Goal: Task Accomplishment & Management: Manage account settings

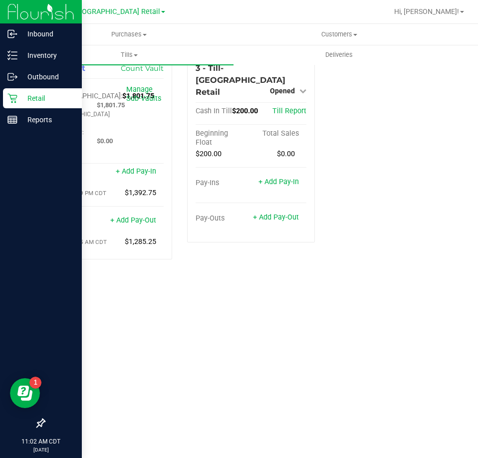
click at [22, 106] on div "Retail" at bounding box center [42, 98] width 79 height 20
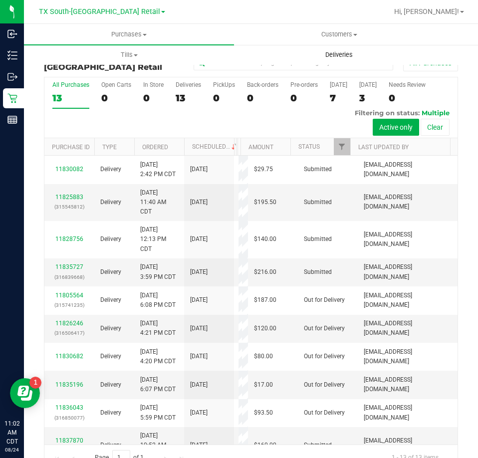
click at [329, 60] on uib-tab-heading "Deliveries" at bounding box center [339, 55] width 209 height 20
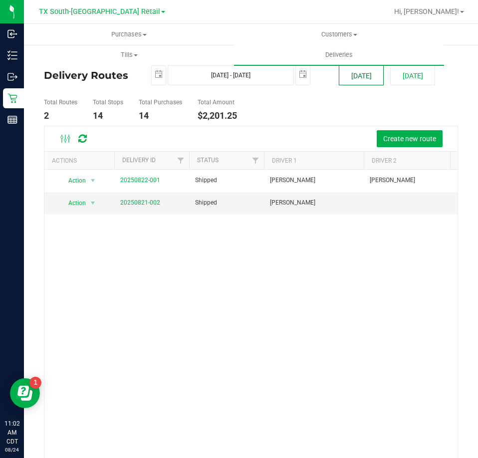
click at [355, 76] on button "Today" at bounding box center [361, 75] width 45 height 20
type input "Aug 24, 2025 - Aug 24, 2025"
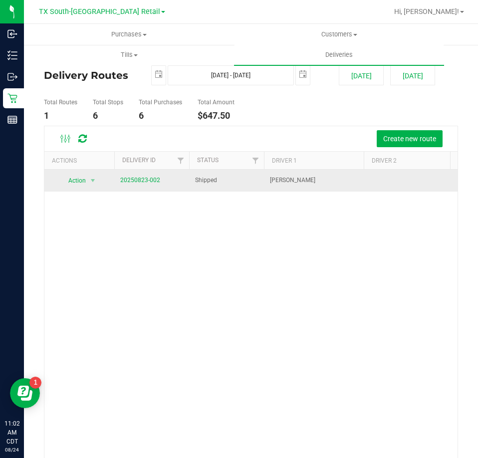
click at [137, 186] on td "20250823-002" at bounding box center [151, 181] width 75 height 22
click at [137, 184] on span "20250823-002" at bounding box center [140, 180] width 40 height 9
click at [137, 181] on link "20250823-002" at bounding box center [140, 180] width 40 height 7
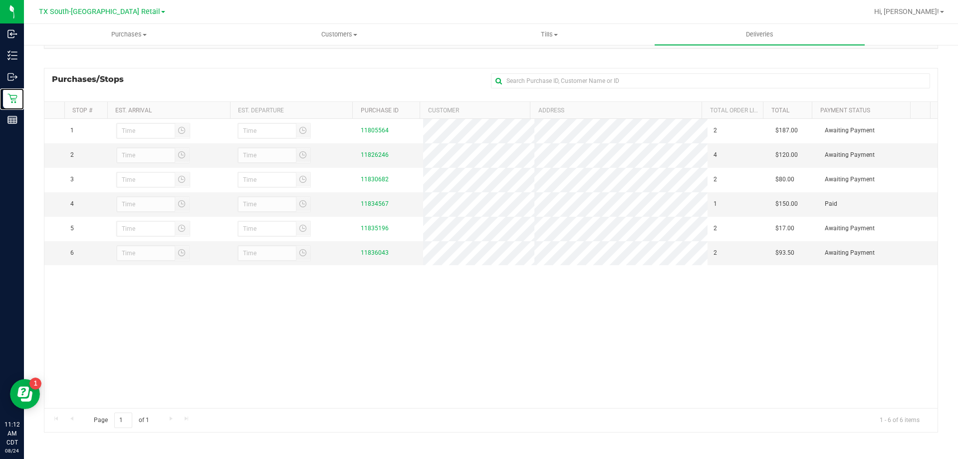
scroll to position [121, 0]
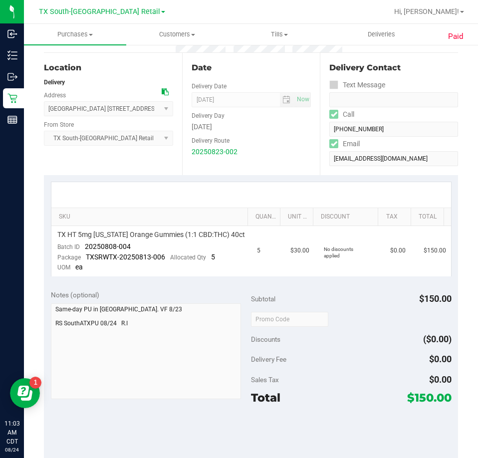
scroll to position [100, 0]
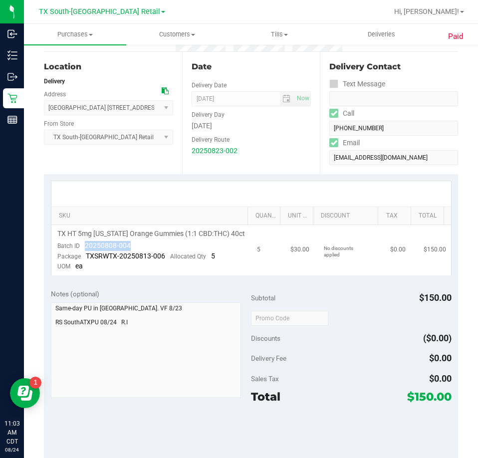
drag, startPoint x: 150, startPoint y: 244, endPoint x: 83, endPoint y: 245, distance: 66.4
click at [83, 245] on td "TX HT 5mg Texas Orange Gummies (1:1 CBD:THC) 40ct Batch ID 20250808-004 Package…" at bounding box center [151, 250] width 200 height 50
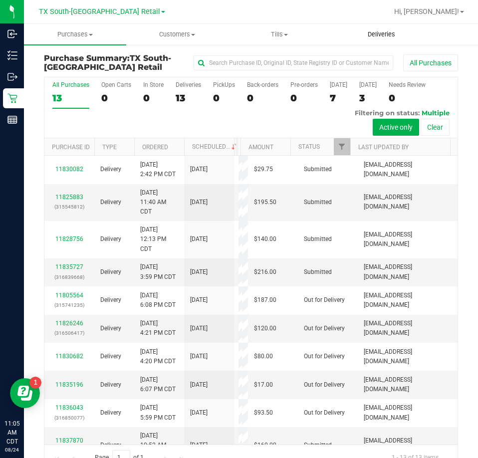
click at [367, 36] on span "Deliveries" at bounding box center [381, 34] width 54 height 9
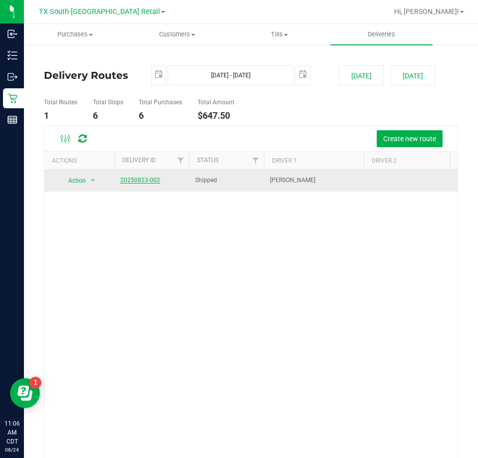
click at [135, 184] on span "20250823-002" at bounding box center [140, 180] width 40 height 9
click at [134, 183] on link "20250823-002" at bounding box center [140, 180] width 40 height 7
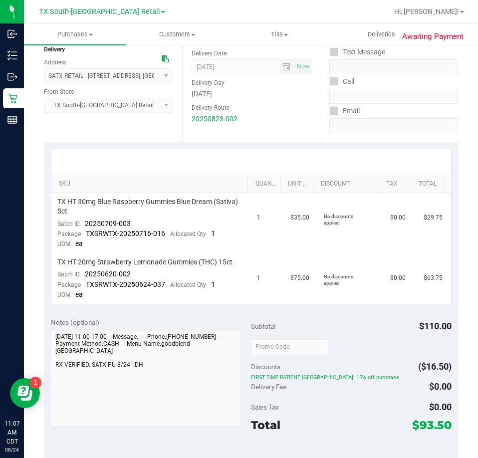
scroll to position [100, 0]
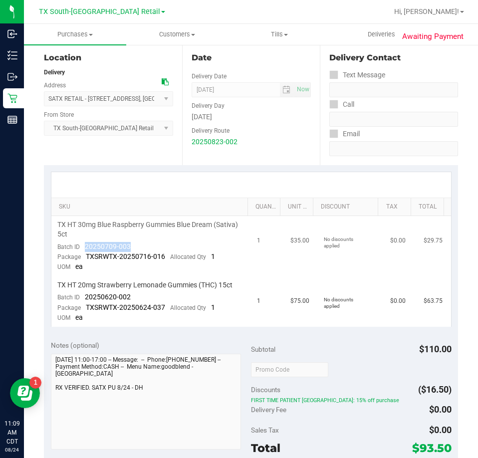
drag, startPoint x: 121, startPoint y: 246, endPoint x: 88, endPoint y: 248, distance: 33.0
click at [87, 248] on td "TX HT 30mg Blue Raspberry Gummies Blue Dream (Sativa) 5ct Batch ID 20250709-003…" at bounding box center [151, 246] width 200 height 60
click at [127, 239] on span "TX HT 30mg Blue Raspberry Gummies Blue Dream (Sativa) 5ct" at bounding box center [151, 229] width 188 height 19
drag, startPoint x: 130, startPoint y: 243, endPoint x: 88, endPoint y: 252, distance: 43.3
click at [86, 252] on td "TX HT 30mg Blue Raspberry Gummies Blue Dream (Sativa) 5ct Batch ID 20250709-003…" at bounding box center [151, 246] width 200 height 60
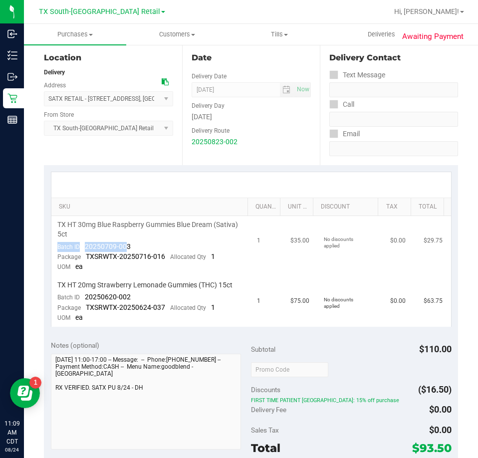
drag, startPoint x: 127, startPoint y: 246, endPoint x: 92, endPoint y: 242, distance: 35.2
click at [92, 242] on div "Batch ID 20250709-003" at bounding box center [93, 247] width 73 height 10
click at [126, 242] on div "Batch ID 20250709-003" at bounding box center [93, 247] width 73 height 10
drag, startPoint x: 131, startPoint y: 245, endPoint x: 86, endPoint y: 246, distance: 44.9
click at [86, 246] on td "TX HT 30mg Blue Raspberry Gummies Blue Dream (Sativa) 5ct Batch ID 20250709-003…" at bounding box center [151, 246] width 200 height 60
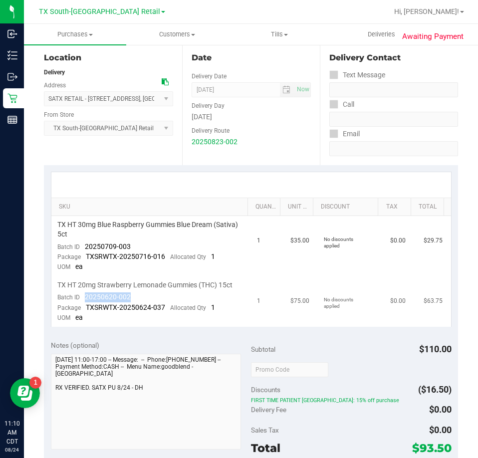
drag, startPoint x: 131, startPoint y: 298, endPoint x: 83, endPoint y: 299, distance: 47.9
click at [83, 299] on td "TX HT 20mg Strawberry Lemonade Gummies (THC) 15ct Batch ID 20250620-002 Package…" at bounding box center [151, 302] width 200 height 50
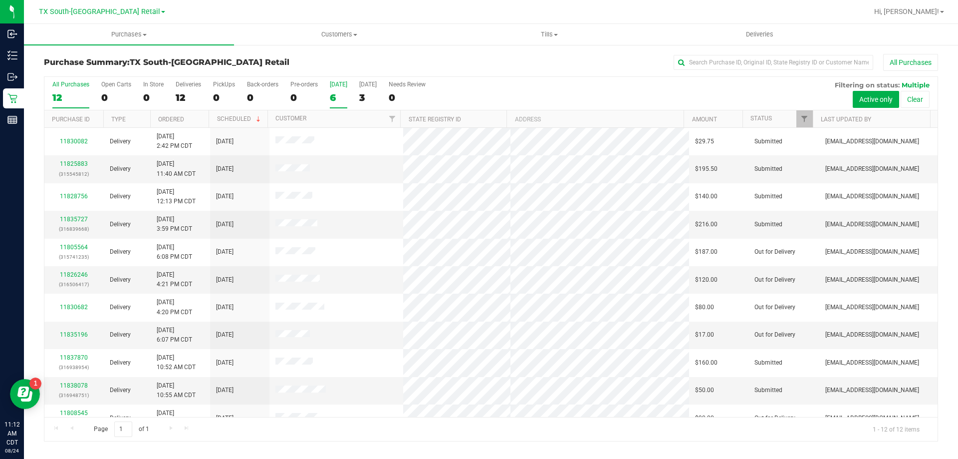
click at [331, 95] on div "6" at bounding box center [338, 97] width 17 height 11
click at [0, 0] on input "[DATE] 6" at bounding box center [0, 0] width 0 height 0
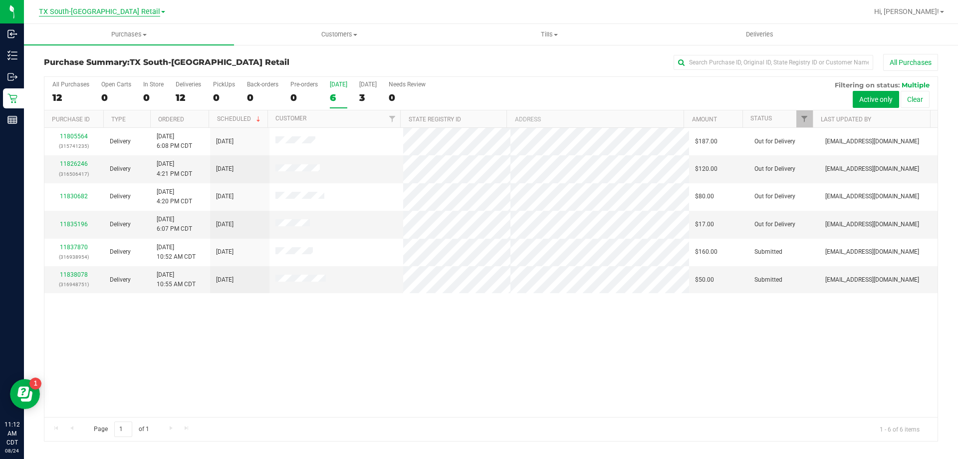
click at [103, 11] on span "TX South-[GEOGRAPHIC_DATA] Retail" at bounding box center [99, 11] width 121 height 9
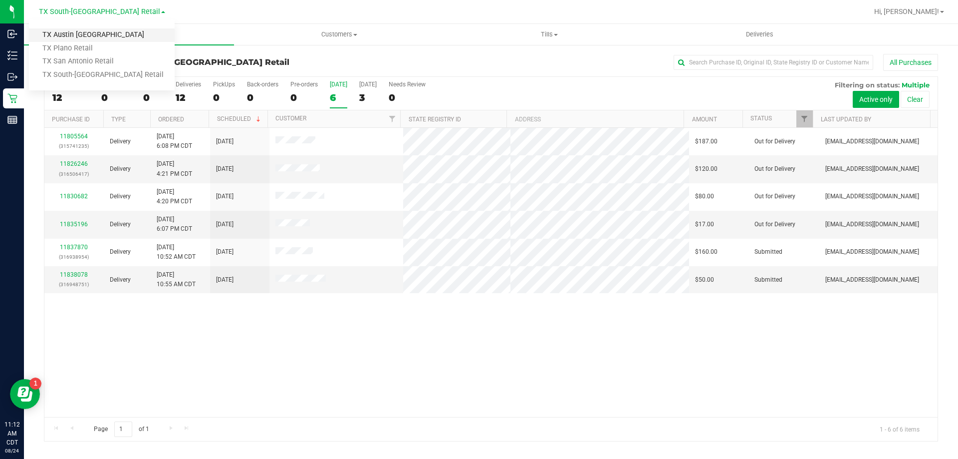
click at [80, 36] on link "TX Austin DC" at bounding box center [102, 34] width 146 height 13
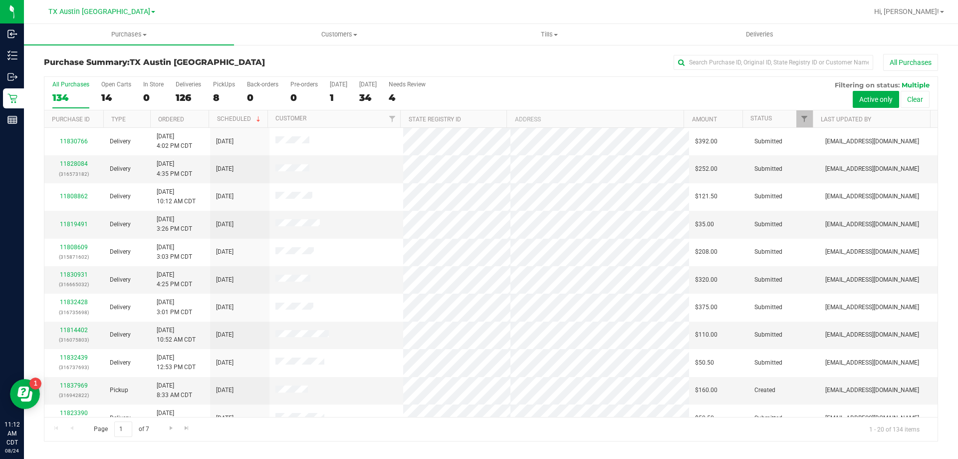
click at [216, 94] on div "8" at bounding box center [224, 97] width 22 height 11
click at [0, 0] on input "PickUps 8" at bounding box center [0, 0] width 0 height 0
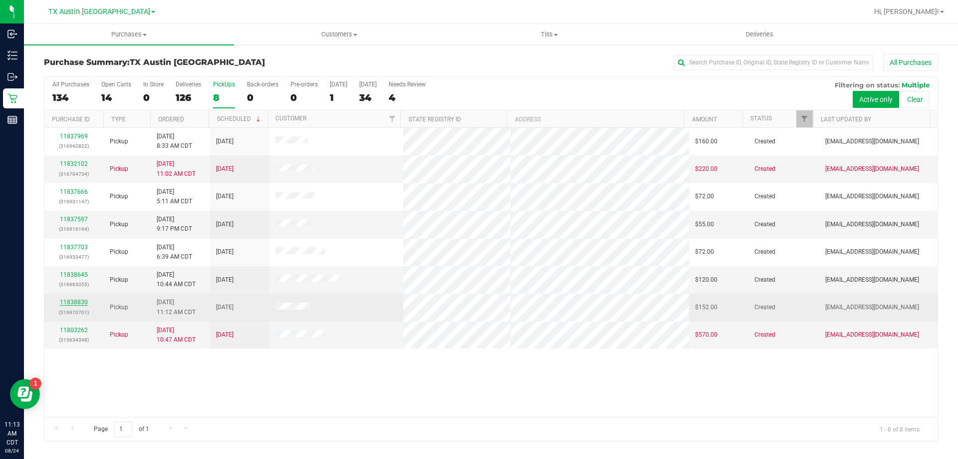
click at [62, 301] on link "11838830" at bounding box center [74, 301] width 28 height 7
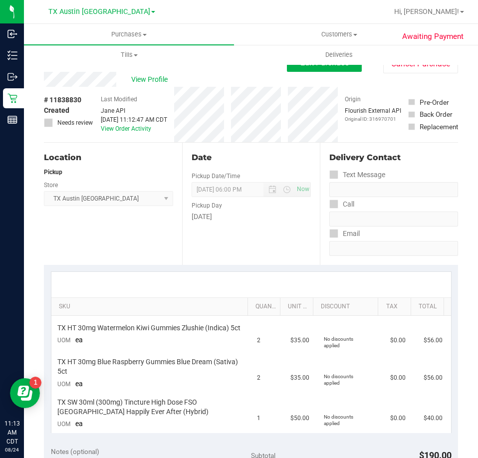
click at [46, 84] on div "View Profile" at bounding box center [165, 79] width 243 height 15
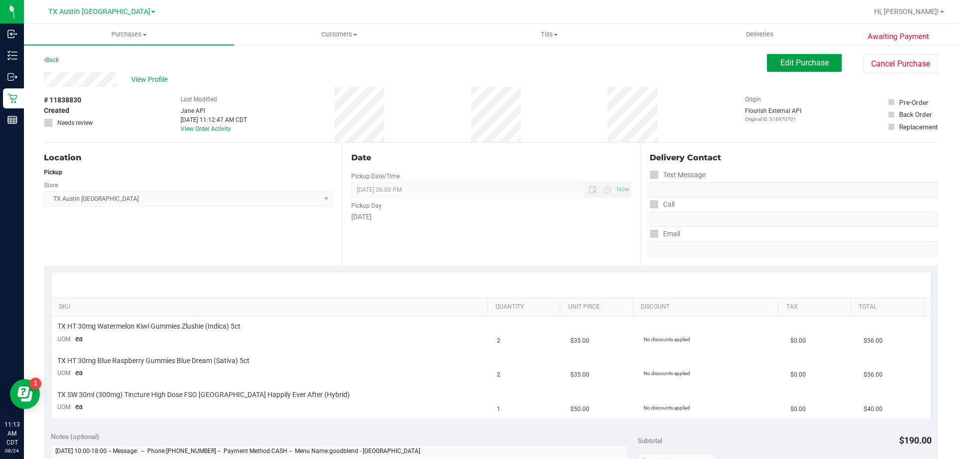
click at [802, 58] on span "Edit Purchase" at bounding box center [805, 62] width 48 height 9
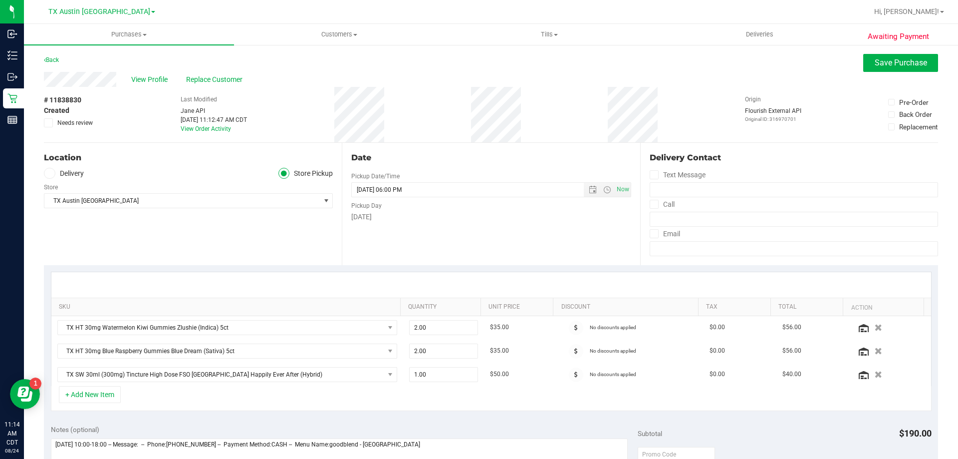
click at [51, 166] on div "Location Delivery Store Pickup Store TX Austin DC Select Store Bonita Springs W…" at bounding box center [193, 204] width 298 height 122
click at [50, 173] on icon at bounding box center [49, 173] width 6 height 0
click at [0, 0] on input "Delivery" at bounding box center [0, 0] width 0 height 0
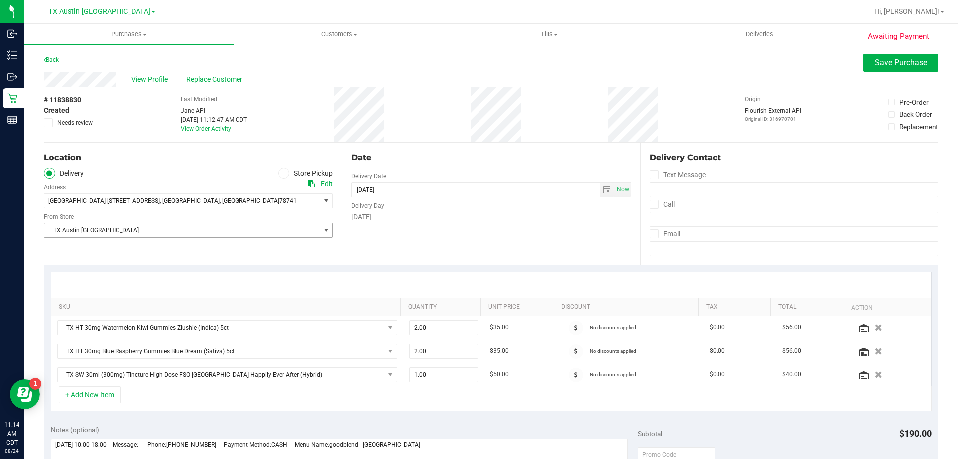
click at [121, 229] on span "TX Austin DC" at bounding box center [182, 230] width 276 height 14
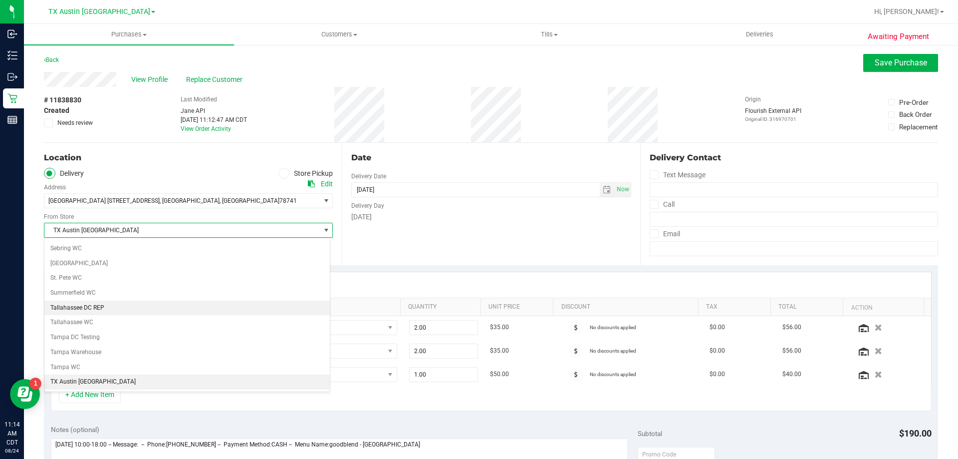
scroll to position [672, 0]
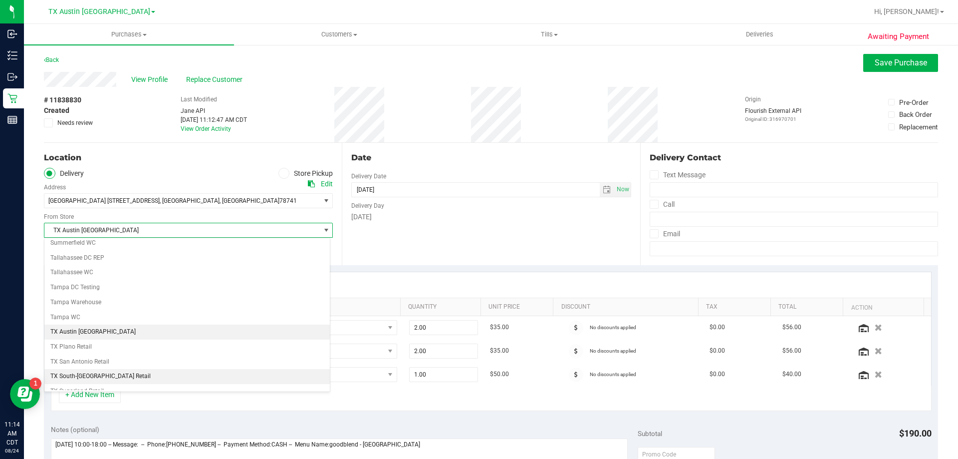
click at [93, 376] on li "TX South-[GEOGRAPHIC_DATA] Retail" at bounding box center [187, 376] width 286 height 15
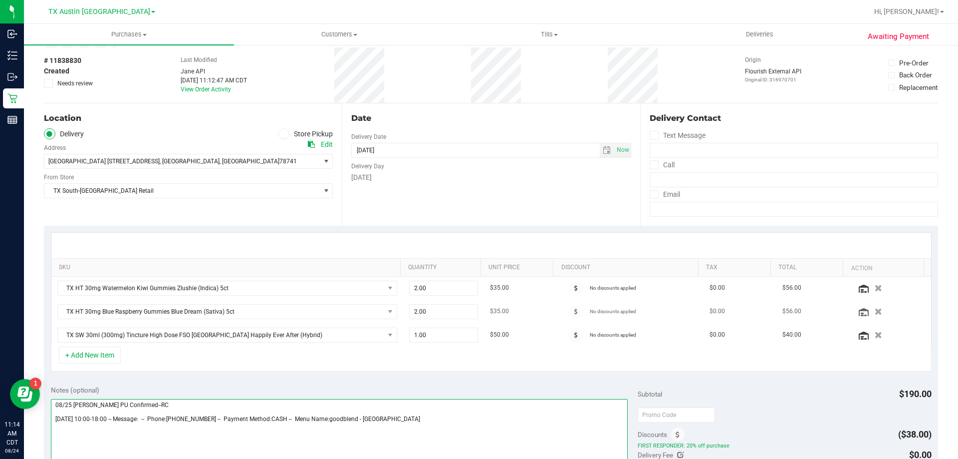
scroll to position [10, 0]
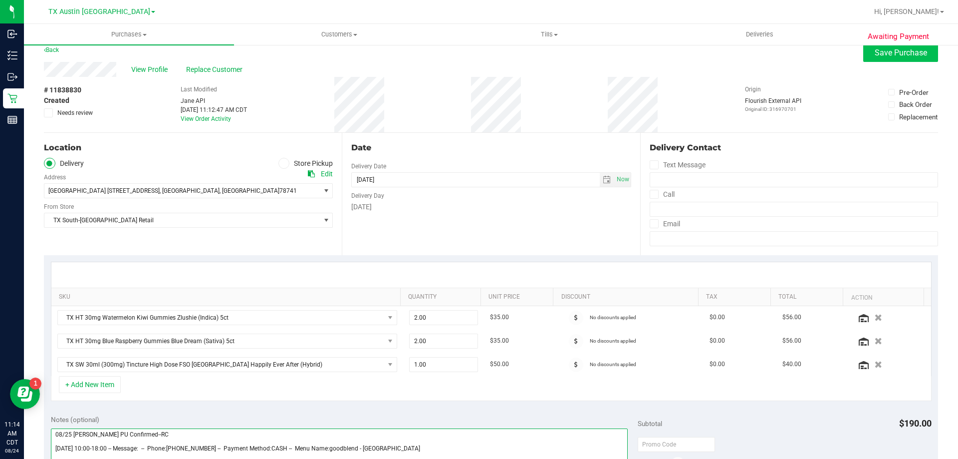
type textarea "08/25 S. Austin PU Confirmed--RC Monday 08/25/2025 10:00-18:00 -- Message: -- P…"
click at [870, 59] on button "Save Purchase" at bounding box center [901, 53] width 75 height 18
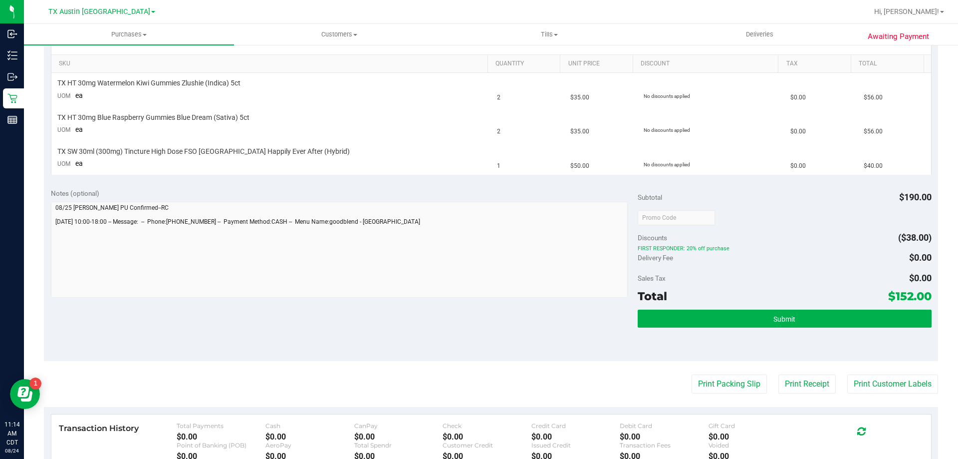
scroll to position [250, 0]
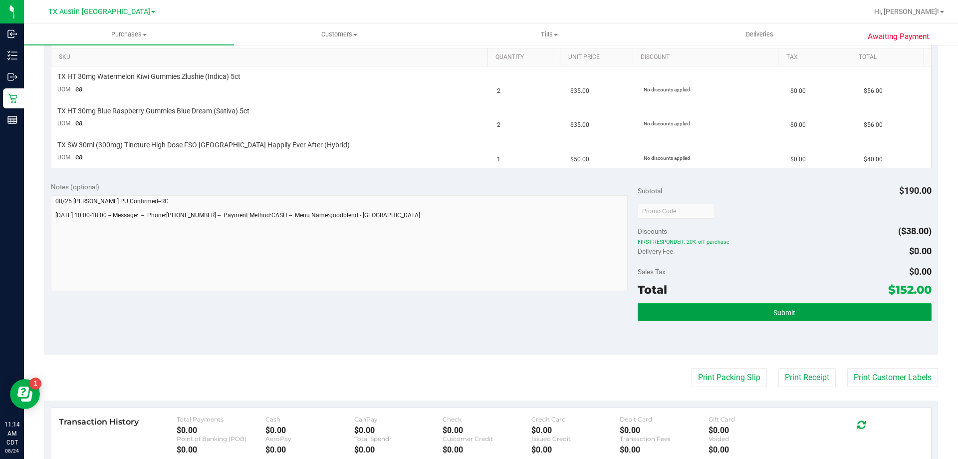
click at [771, 316] on button "Submit" at bounding box center [784, 312] width 293 height 18
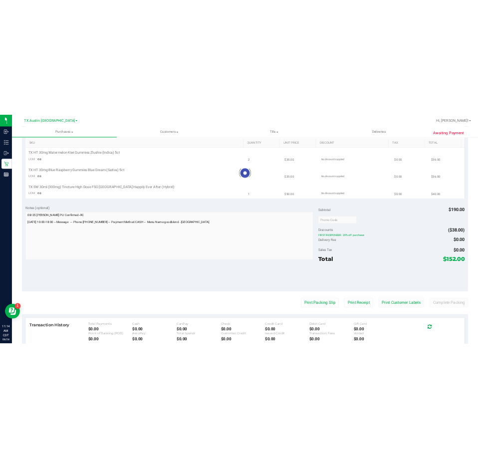
scroll to position [0, 0]
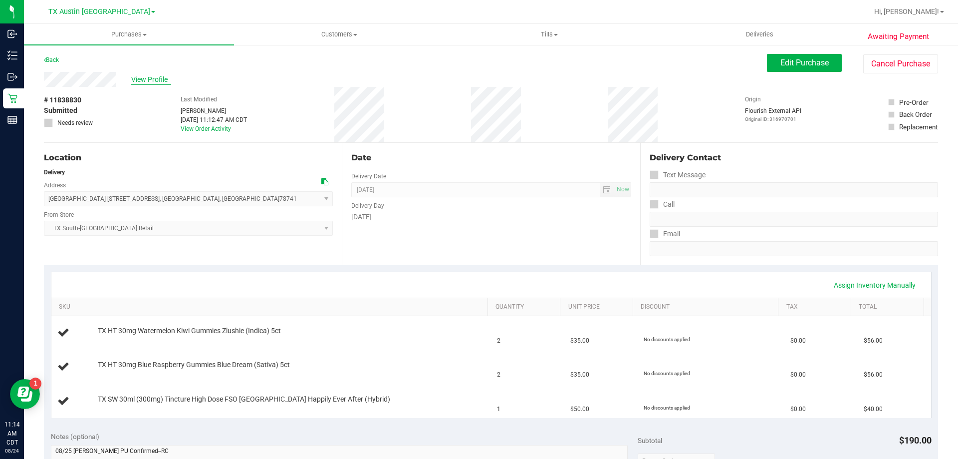
click at [141, 76] on span "View Profile" at bounding box center [151, 79] width 40 height 10
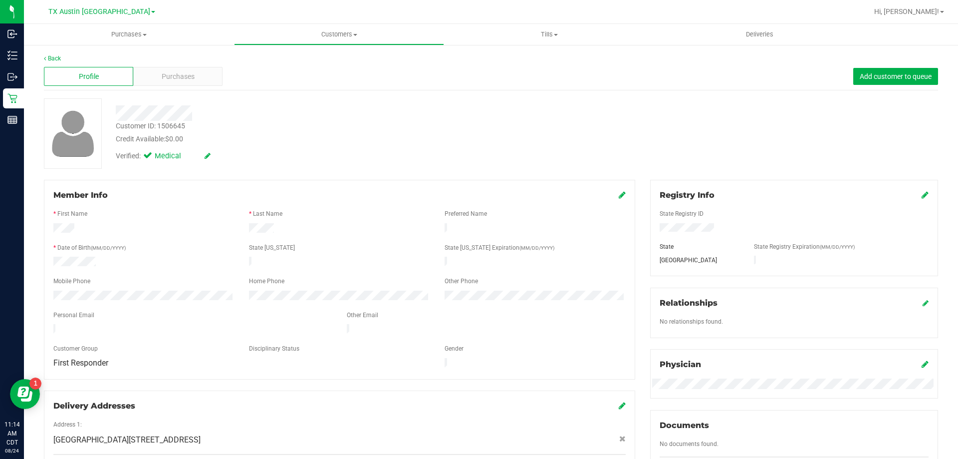
click at [51, 327] on div at bounding box center [192, 330] width 293 height 12
click at [54, 60] on link "Back" at bounding box center [52, 58] width 17 height 7
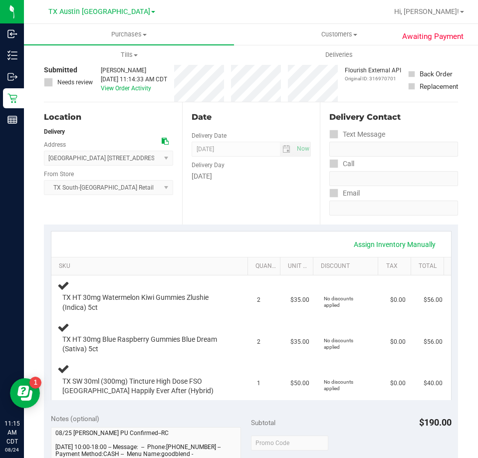
scroll to position [150, 0]
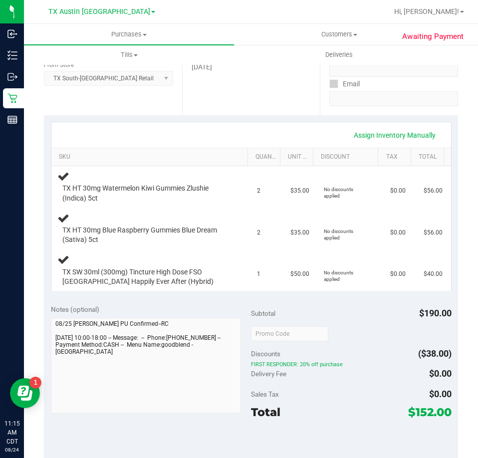
drag, startPoint x: 442, startPoint y: 413, endPoint x: 401, endPoint y: 420, distance: 41.5
click at [408, 420] on div "$152.00" at bounding box center [429, 412] width 43 height 18
copy span "$152.00"
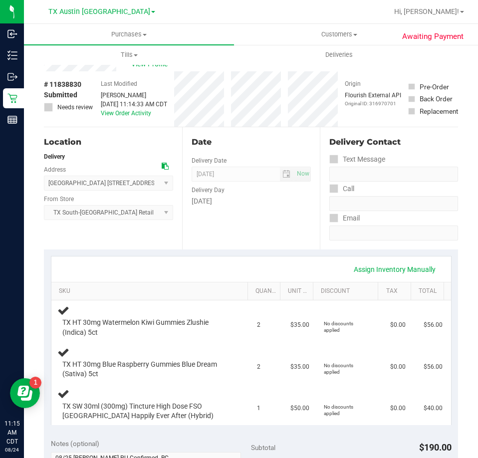
scroll to position [0, 0]
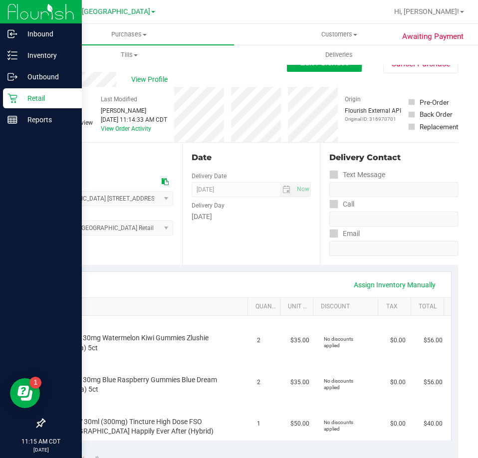
click at [15, 98] on icon at bounding box center [11, 98] width 9 height 9
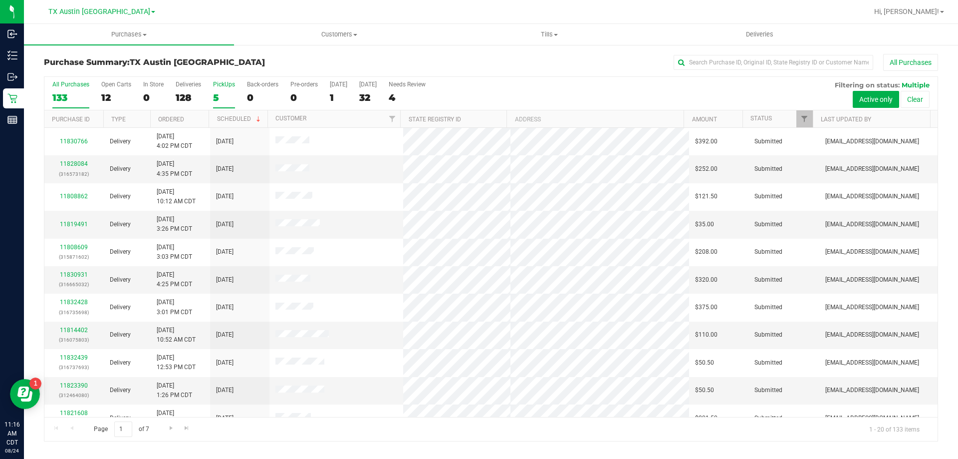
click at [224, 90] on label "PickUps 5" at bounding box center [224, 94] width 22 height 27
click at [0, 0] on input "PickUps 5" at bounding box center [0, 0] width 0 height 0
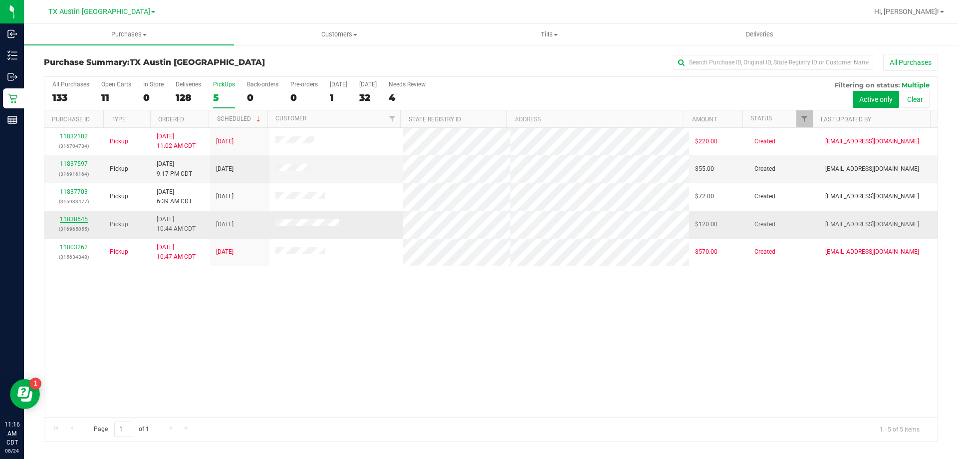
click at [83, 222] on link "11838645" at bounding box center [74, 219] width 28 height 7
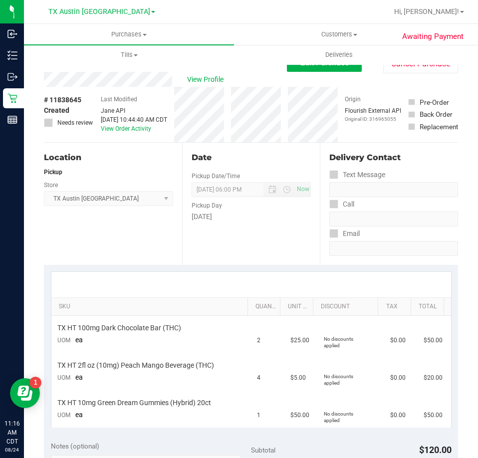
click at [102, 78] on div "View Profile" at bounding box center [165, 79] width 243 height 15
copy div
click at [73, 82] on div "View Profile" at bounding box center [165, 79] width 243 height 15
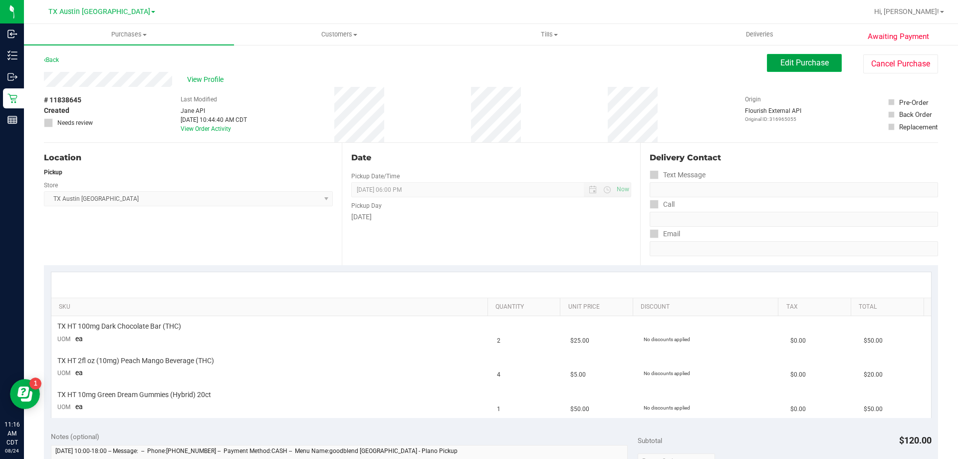
click at [799, 56] on button "Edit Purchase" at bounding box center [804, 63] width 75 height 18
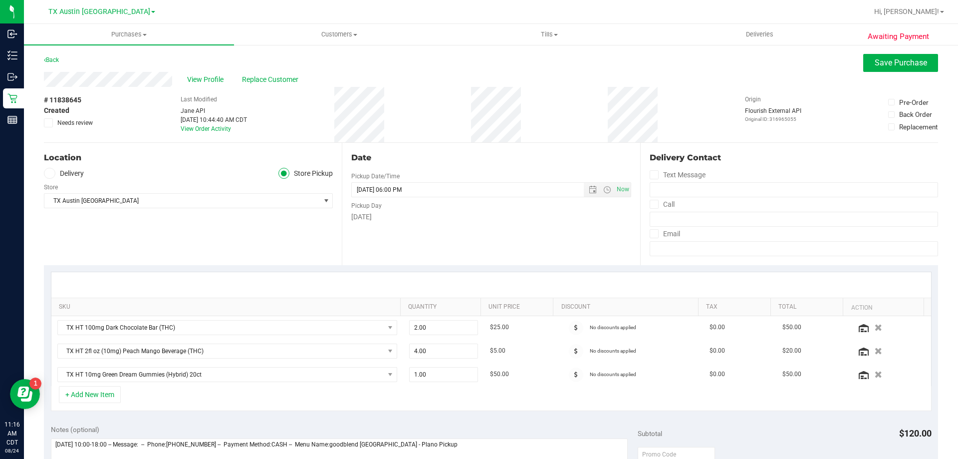
click at [45, 173] on span at bounding box center [49, 173] width 11 height 11
click at [0, 0] on input "Delivery" at bounding box center [0, 0] width 0 height 0
click at [115, 231] on span "TX Austin [GEOGRAPHIC_DATA]" at bounding box center [182, 230] width 276 height 14
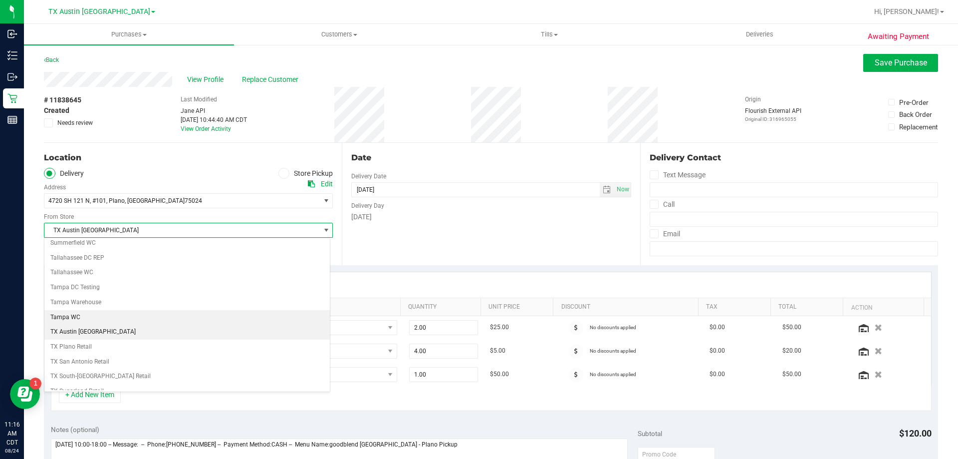
scroll to position [722, 0]
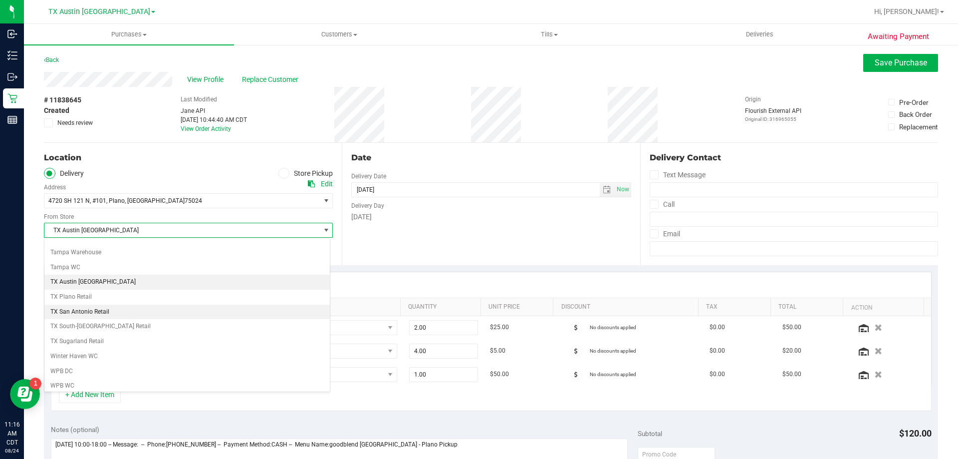
click at [77, 304] on li "TX San Antonio Retail" at bounding box center [187, 311] width 286 height 15
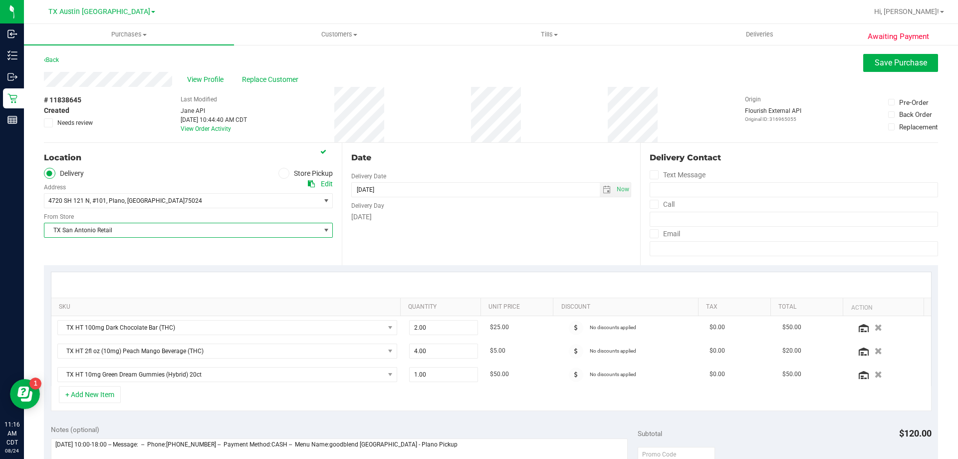
click at [104, 221] on div "TX San Antonio Retail Select Store Bonita Springs WC Boynton Beach WC Bradenton…" at bounding box center [188, 222] width 289 height 29
click at [105, 228] on span "TX San Antonio Retail" at bounding box center [182, 230] width 276 height 14
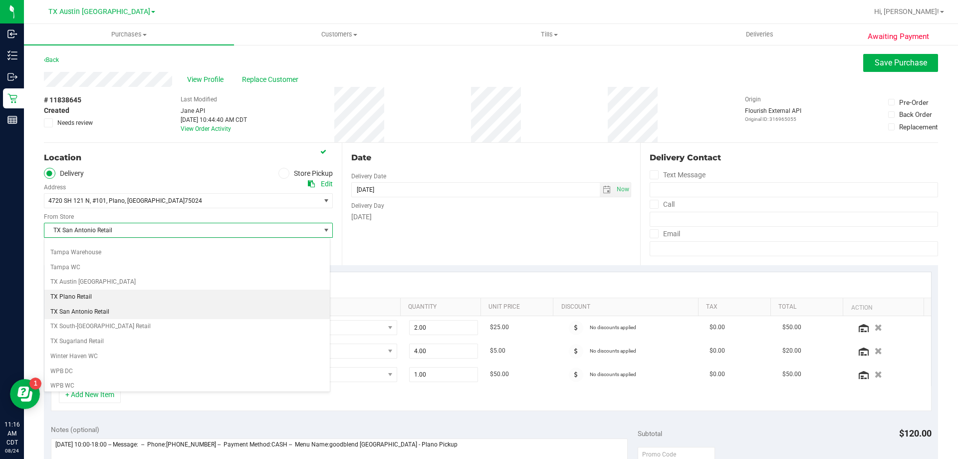
click at [84, 295] on li "TX Plano Retail" at bounding box center [187, 297] width 286 height 15
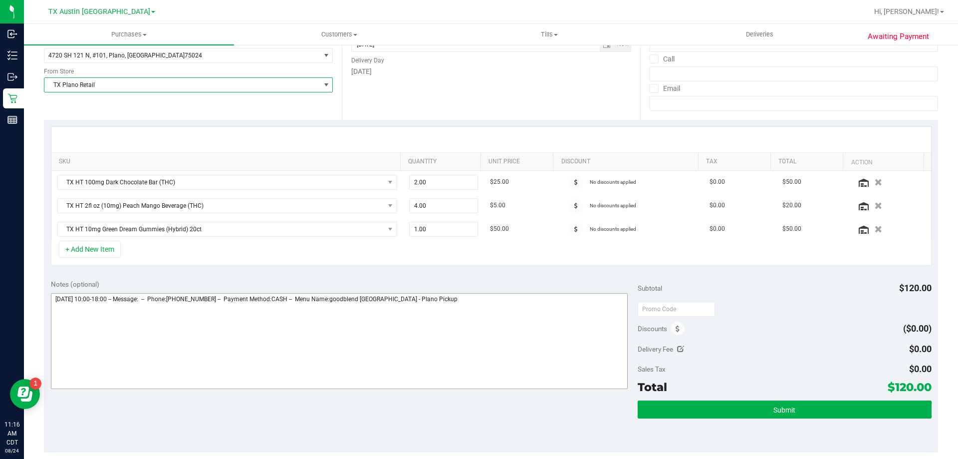
scroll to position [150, 0]
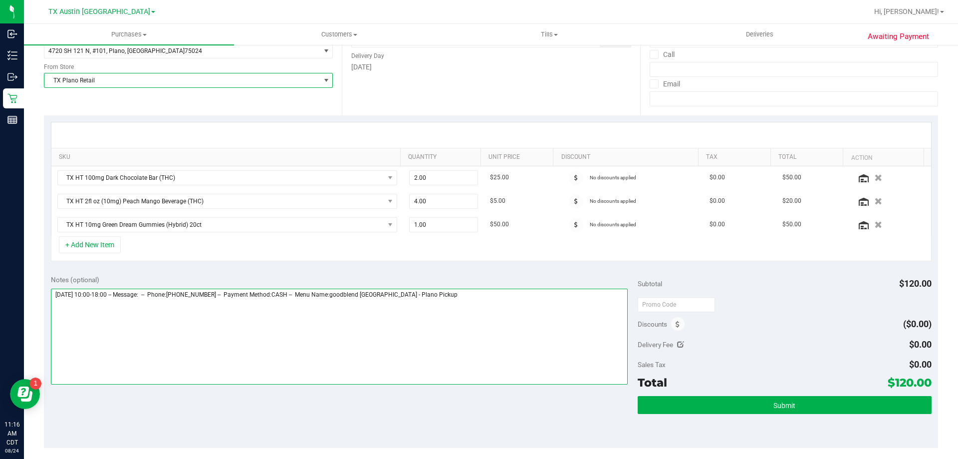
click at [57, 296] on textarea at bounding box center [340, 337] width 578 height 96
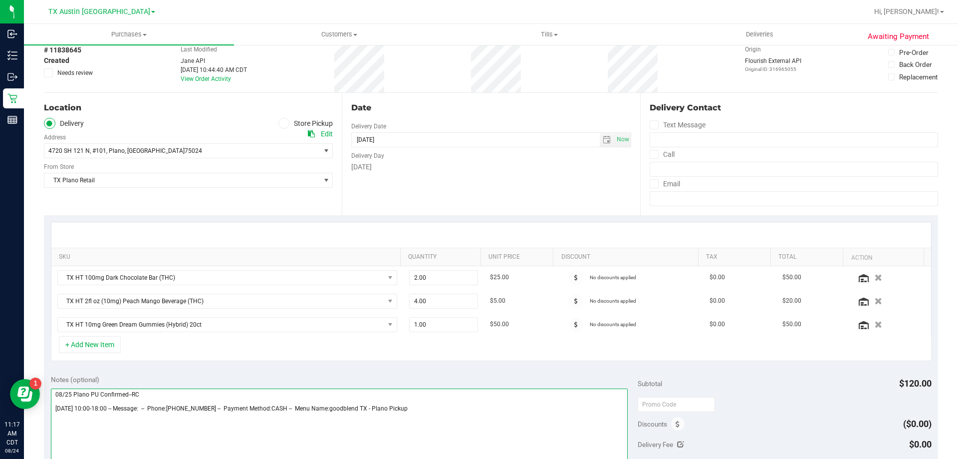
scroll to position [0, 0]
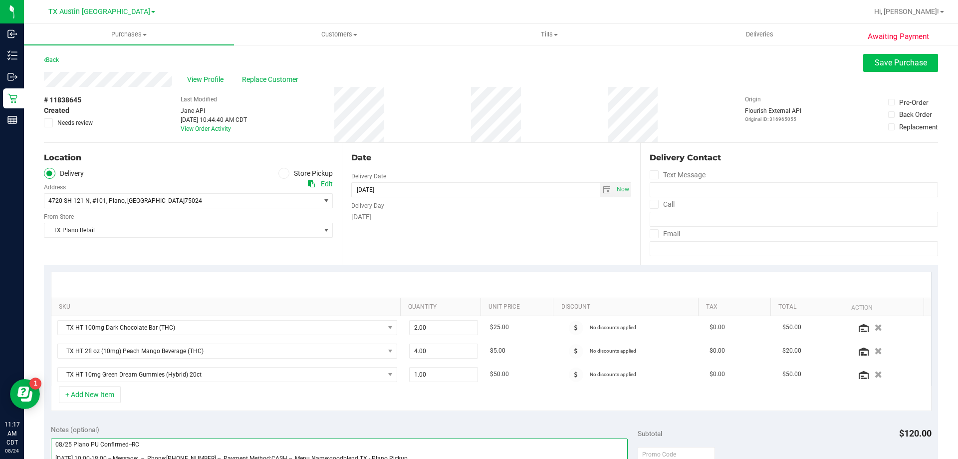
type textarea "08/25 Plano PU Confirmed--RC Monday 08/25/2025 10:00-18:00 -- Message: -- Phone…"
click at [888, 56] on button "Save Purchase" at bounding box center [901, 63] width 75 height 18
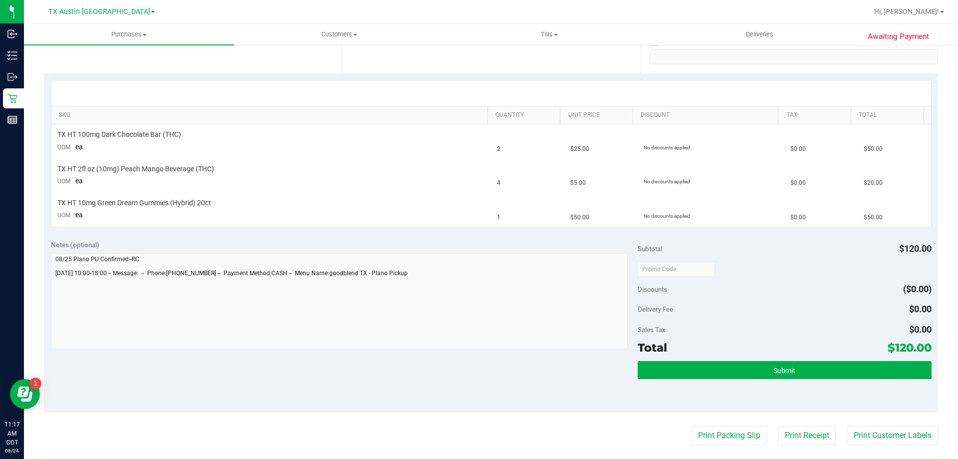
scroll to position [200, 0]
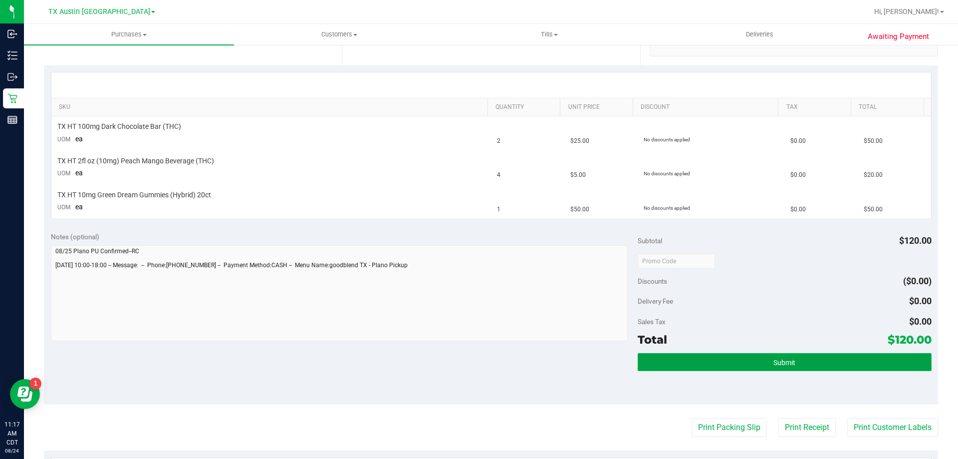
click at [778, 365] on span "Submit" at bounding box center [785, 362] width 22 height 8
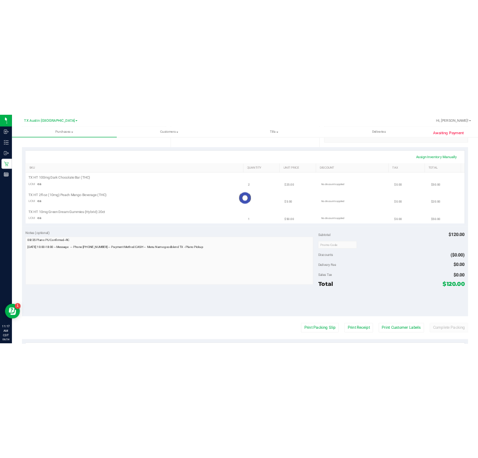
scroll to position [0, 0]
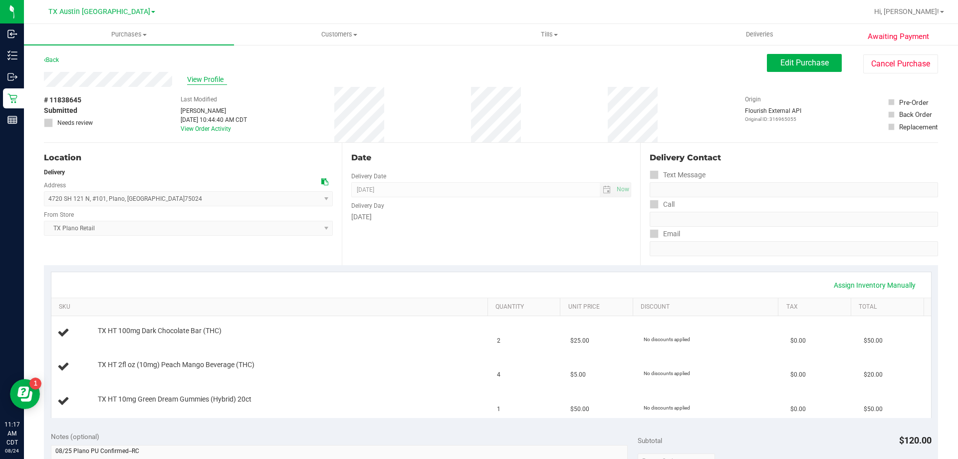
click at [209, 79] on span "View Profile" at bounding box center [207, 79] width 40 height 10
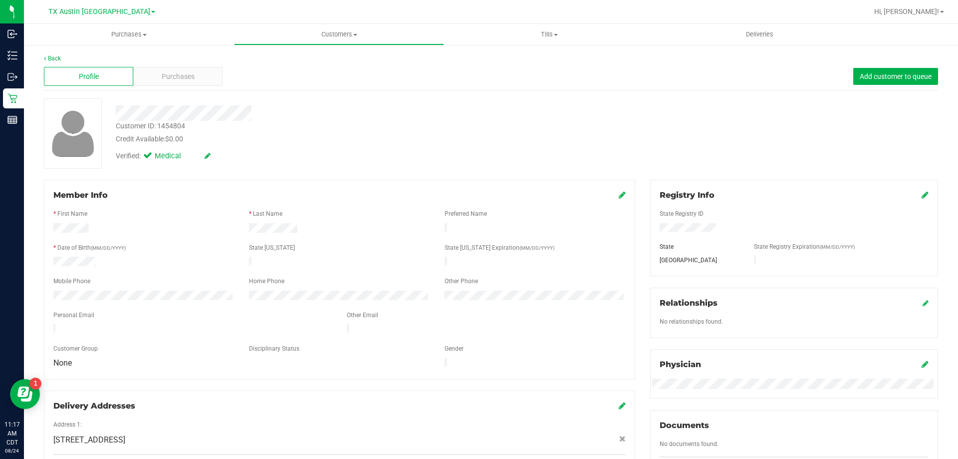
click at [43, 325] on div "Member Info * First Name * Last Name Preferred Name * Date of Birth (MM/DD/YYYY…" at bounding box center [339, 332] width 606 height 305
click at [55, 60] on link "Back" at bounding box center [52, 58] width 17 height 7
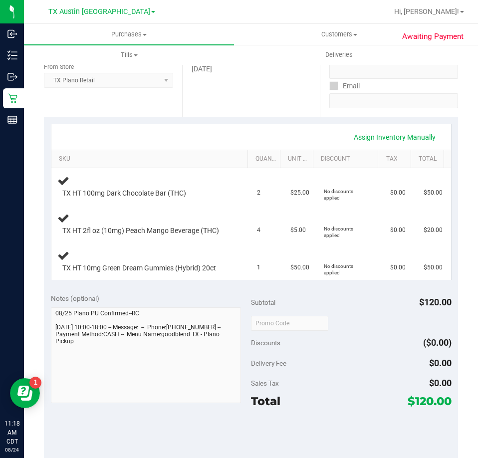
scroll to position [150, 0]
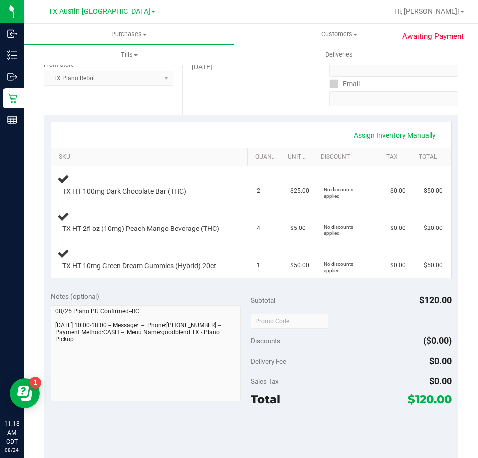
drag, startPoint x: 439, startPoint y: 401, endPoint x: 398, endPoint y: 403, distance: 41.0
click at [398, 403] on div "Total $120.00" at bounding box center [351, 399] width 201 height 18
drag, startPoint x: 443, startPoint y: 396, endPoint x: 400, endPoint y: 404, distance: 43.2
click at [408, 404] on span "$120.00" at bounding box center [430, 399] width 44 height 14
copy span "$120.00"
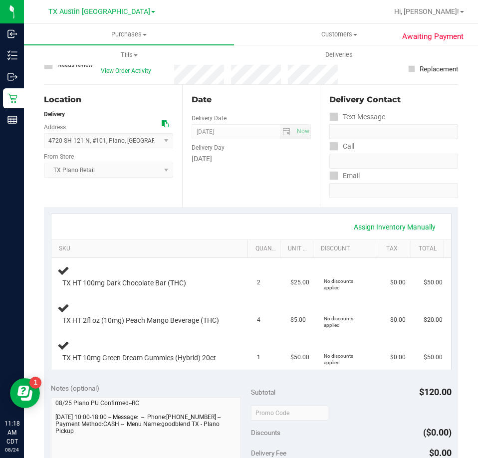
scroll to position [0, 0]
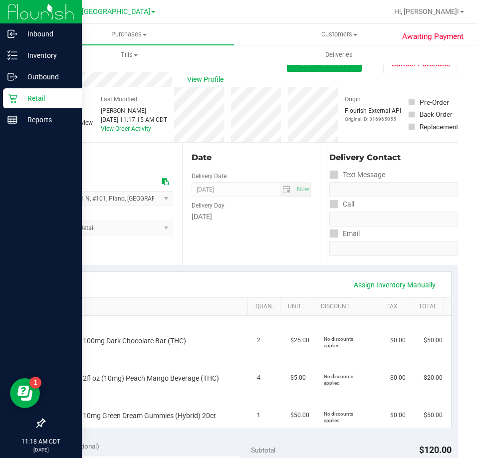
click at [21, 100] on p "Retail" at bounding box center [47, 98] width 60 height 12
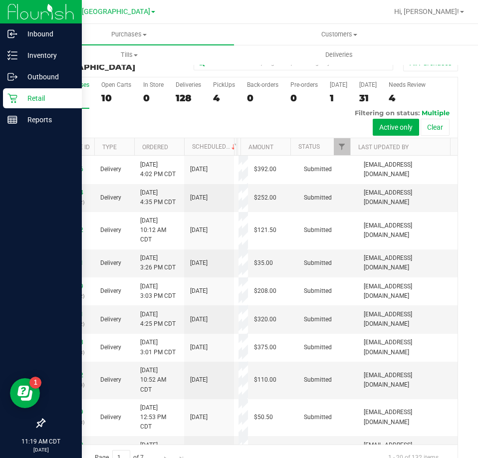
click at [15, 100] on icon at bounding box center [12, 98] width 10 height 10
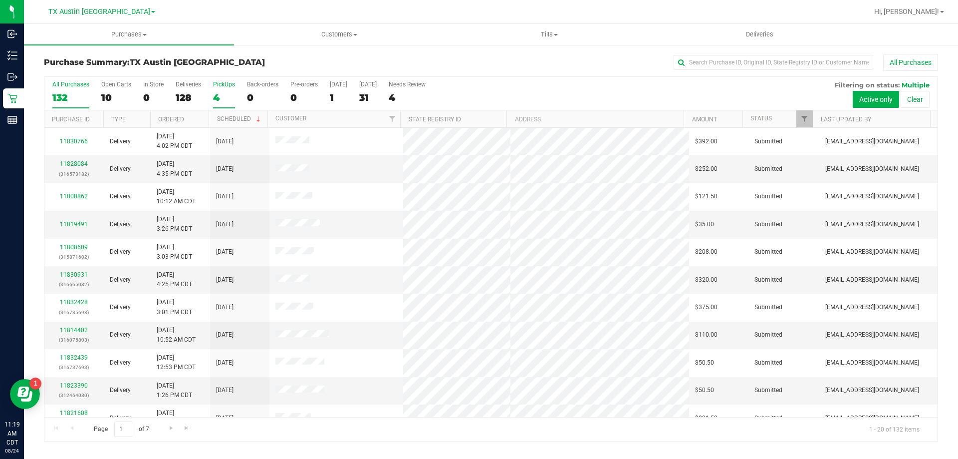
click at [218, 86] on div "PickUps" at bounding box center [224, 84] width 22 height 7
click at [0, 0] on input "PickUps 4" at bounding box center [0, 0] width 0 height 0
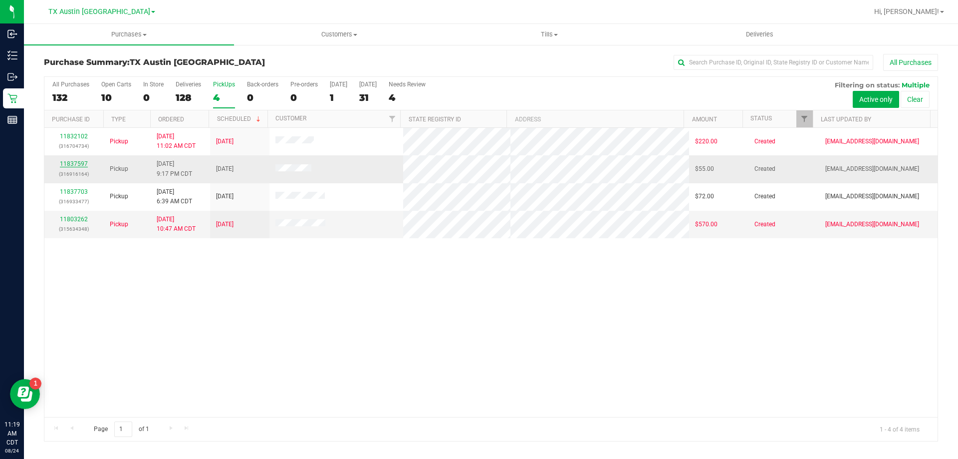
click at [76, 164] on link "11837597" at bounding box center [74, 163] width 28 height 7
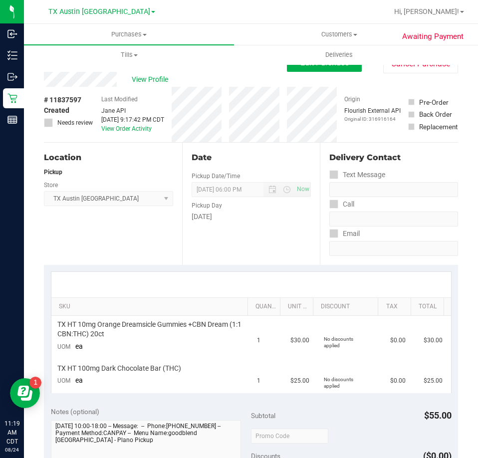
click at [37, 81] on div "Awaiting Payment Back Edit Purchase Cancel Purchase View Profile # 11837597 Cre…" at bounding box center [251, 451] width 454 height 815
click at [130, 75] on div "View Profile" at bounding box center [165, 79] width 243 height 15
click at [41, 84] on div "Awaiting Payment Back Edit Purchase Cancel Purchase View Profile # 11837597 Cre…" at bounding box center [251, 451] width 454 height 815
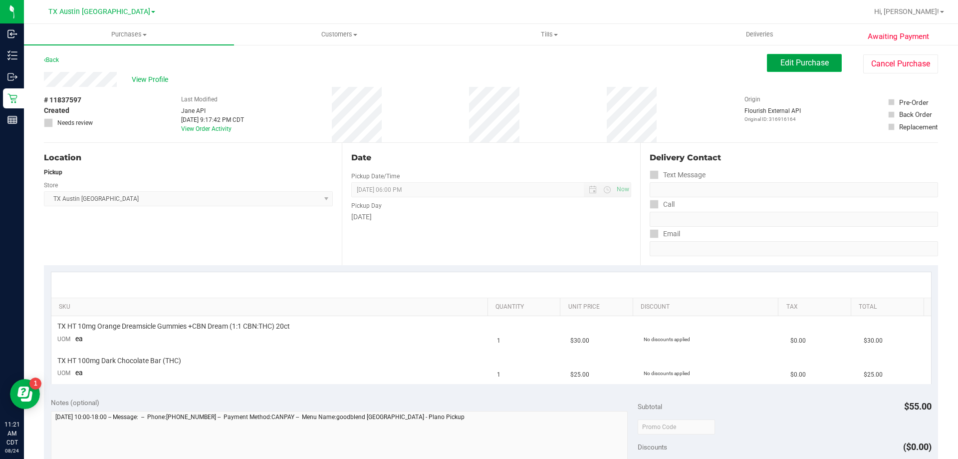
click at [778, 69] on button "Edit Purchase" at bounding box center [804, 63] width 75 height 18
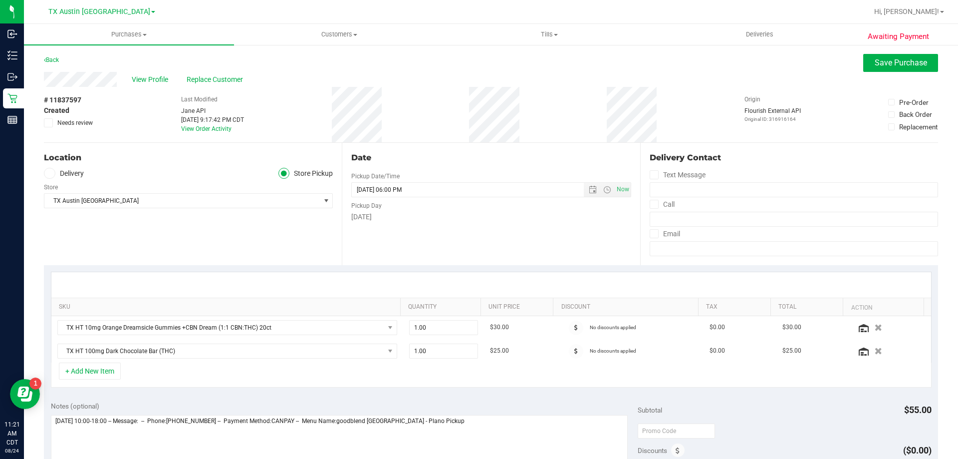
click at [50, 173] on icon at bounding box center [49, 173] width 6 height 0
click at [0, 0] on input "Delivery" at bounding box center [0, 0] width 0 height 0
click at [107, 228] on span "TX Austin [GEOGRAPHIC_DATA]" at bounding box center [182, 230] width 276 height 14
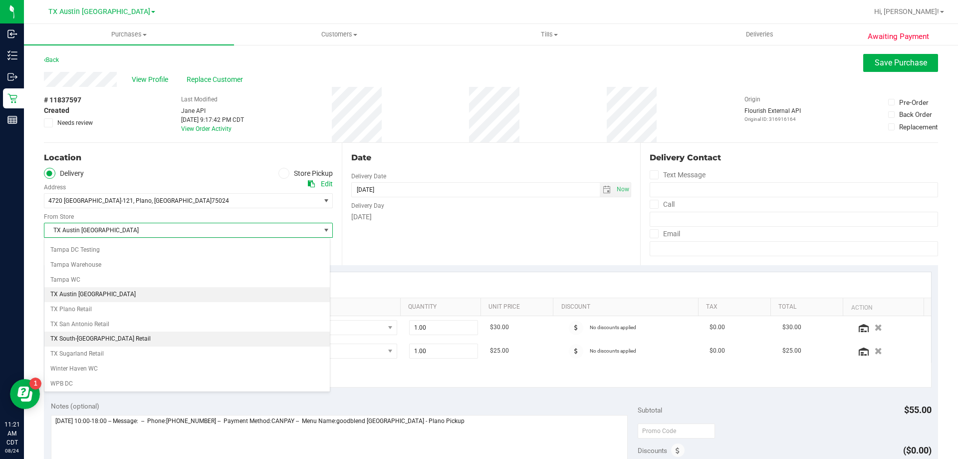
scroll to position [722, 0]
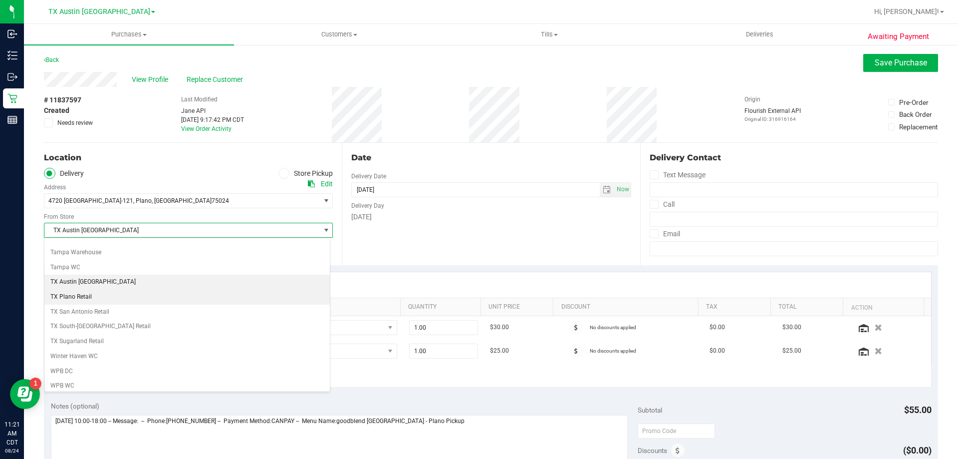
click at [79, 291] on li "TX Plano Retail" at bounding box center [187, 297] width 286 height 15
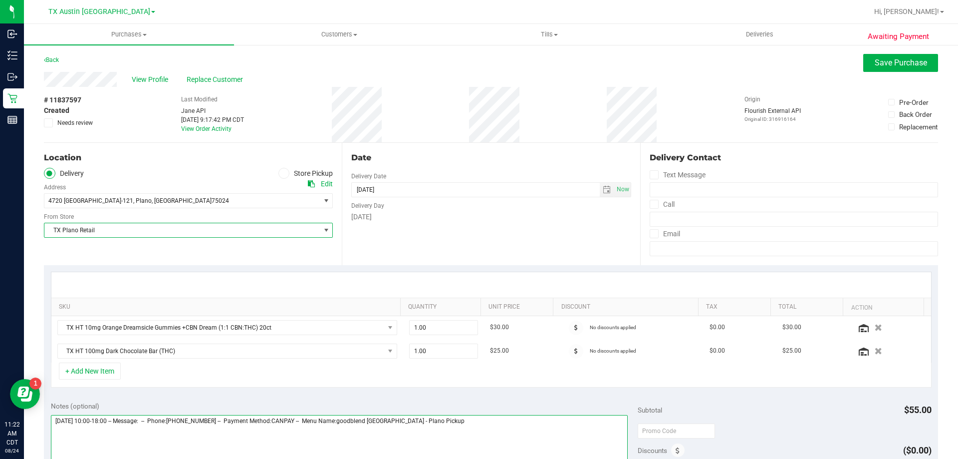
click at [51, 421] on textarea at bounding box center [340, 463] width 578 height 96
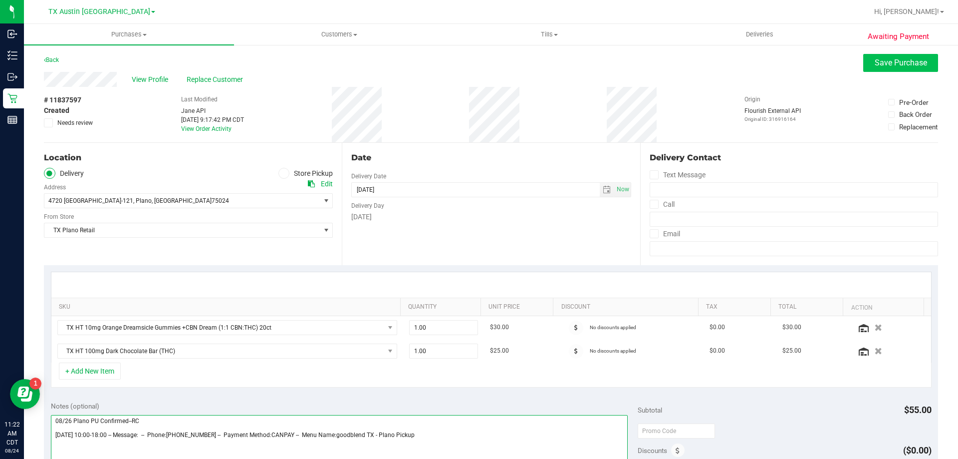
type textarea "08/26 Plano PU Confirmed--RC Tuesday 08/26/2025 10:00-18:00 -- Message: -- Phon…"
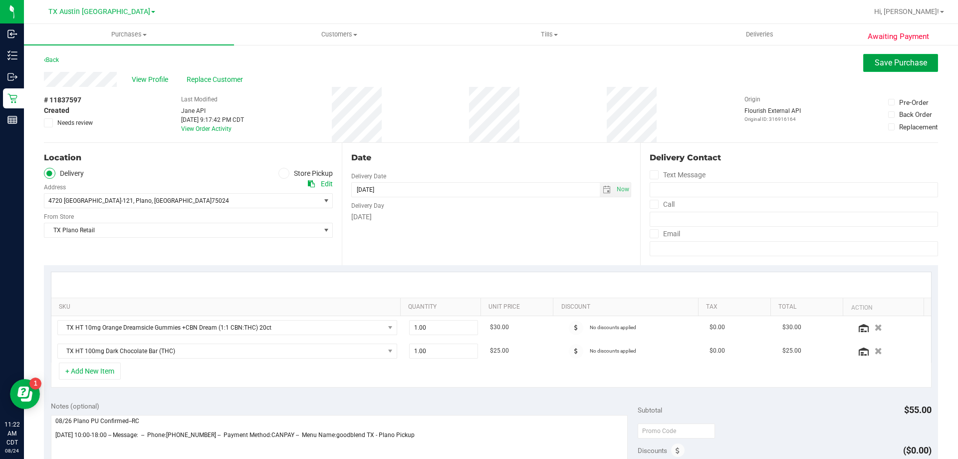
click at [918, 58] on span "Save Purchase" at bounding box center [901, 62] width 52 height 9
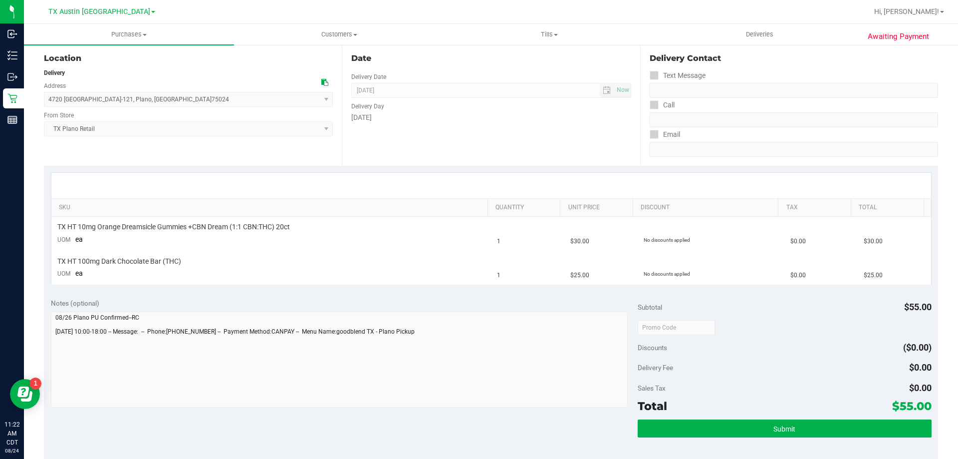
scroll to position [100, 0]
click at [797, 428] on button "Submit" at bounding box center [784, 428] width 293 height 18
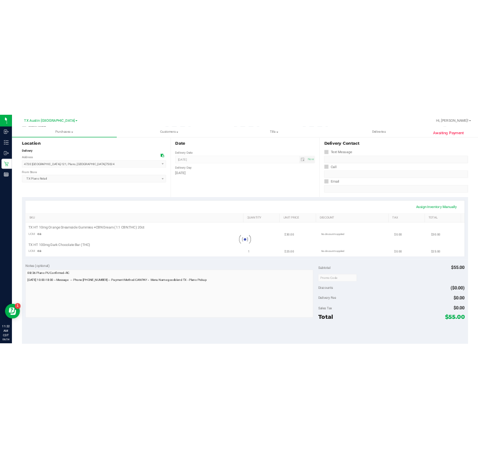
scroll to position [0, 0]
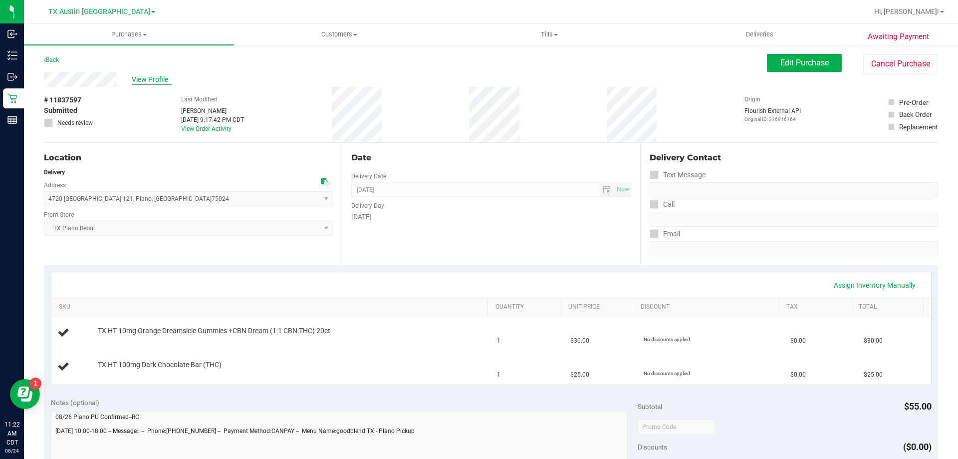
click at [154, 80] on span "View Profile" at bounding box center [152, 79] width 40 height 10
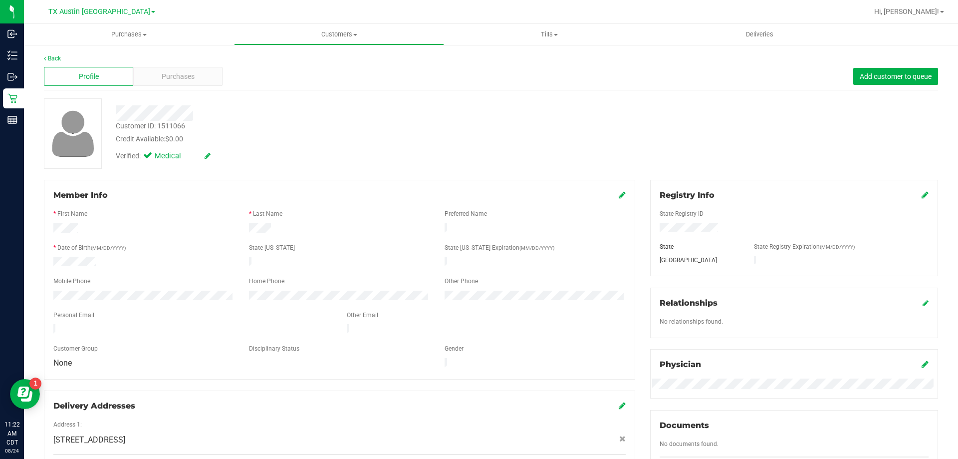
click at [47, 325] on div at bounding box center [192, 330] width 293 height 12
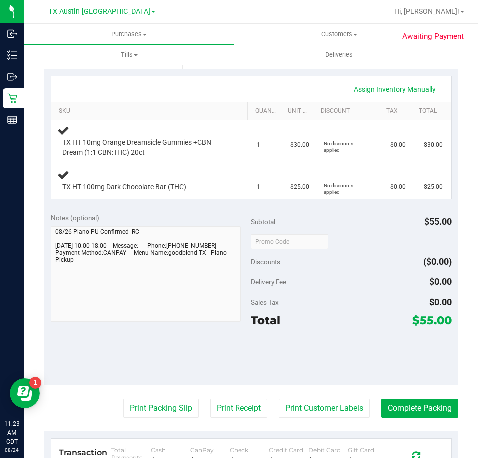
scroll to position [200, 0]
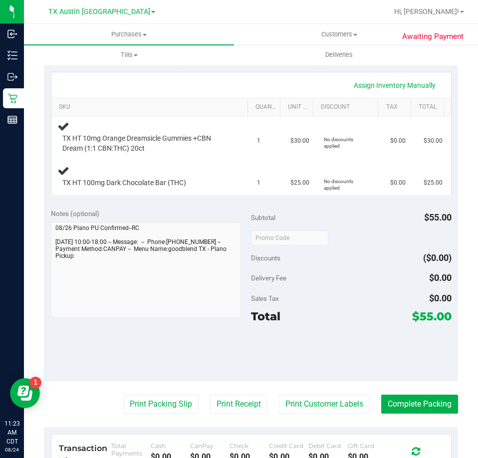
drag, startPoint x: 446, startPoint y: 318, endPoint x: 441, endPoint y: 315, distance: 6.1
click at [441, 315] on div "Notes (optional) Subtotal $55.00 Discounts ($0.00) Delivery Fee $0.00 Sales Tax…" at bounding box center [251, 292] width 414 height 180
copy div "$55.00"
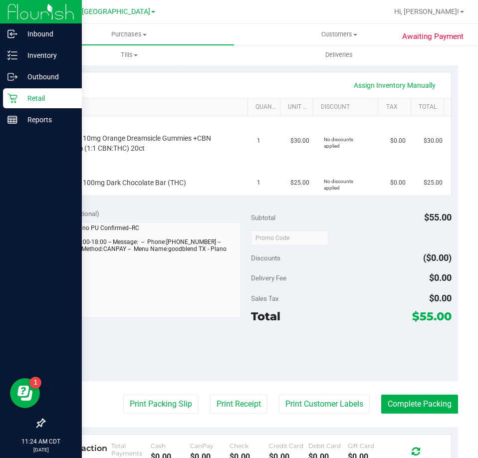
click at [34, 103] on p "Retail" at bounding box center [47, 98] width 60 height 12
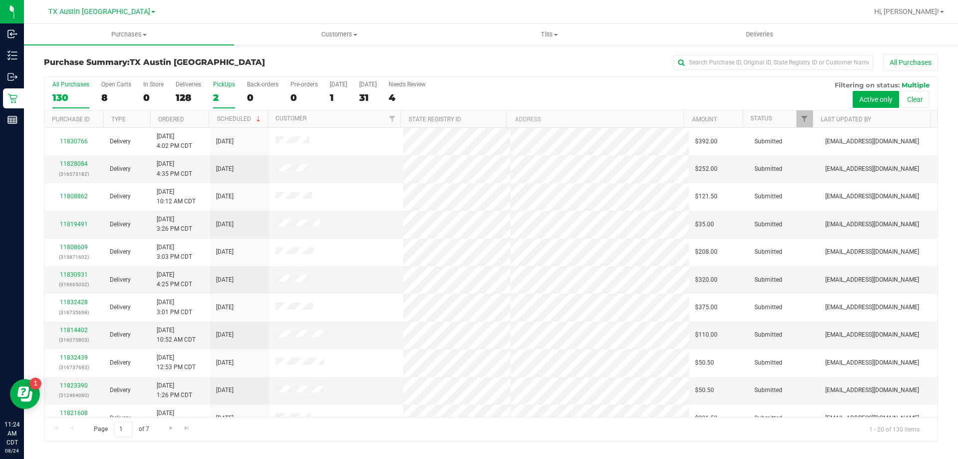
click at [216, 90] on label "PickUps 2" at bounding box center [224, 94] width 22 height 27
click at [0, 0] on input "PickUps 2" at bounding box center [0, 0] width 0 height 0
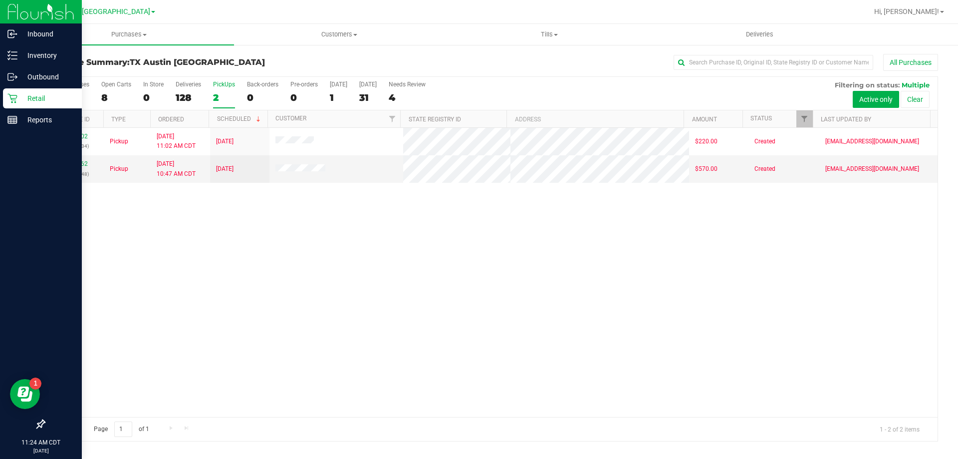
click at [34, 100] on p "Retail" at bounding box center [47, 98] width 60 height 12
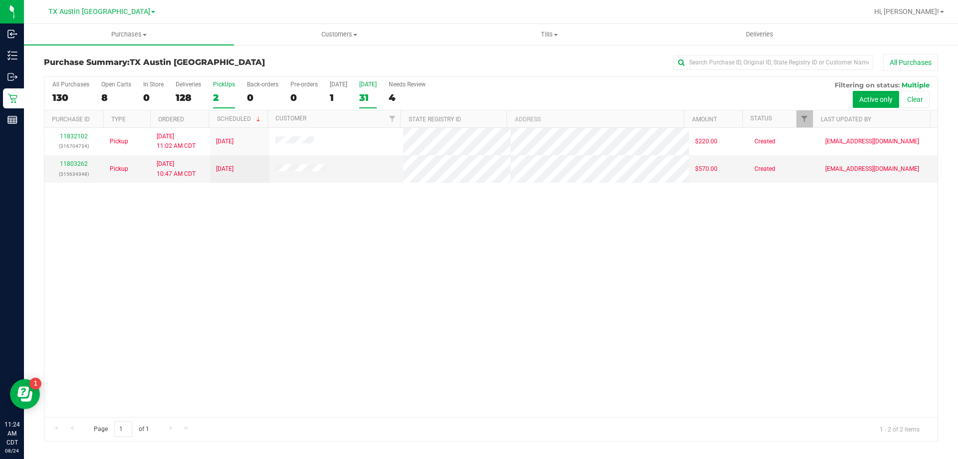
click at [364, 92] on div "31" at bounding box center [367, 97] width 17 height 11
click at [0, 0] on input "Tomorrow 31" at bounding box center [0, 0] width 0 height 0
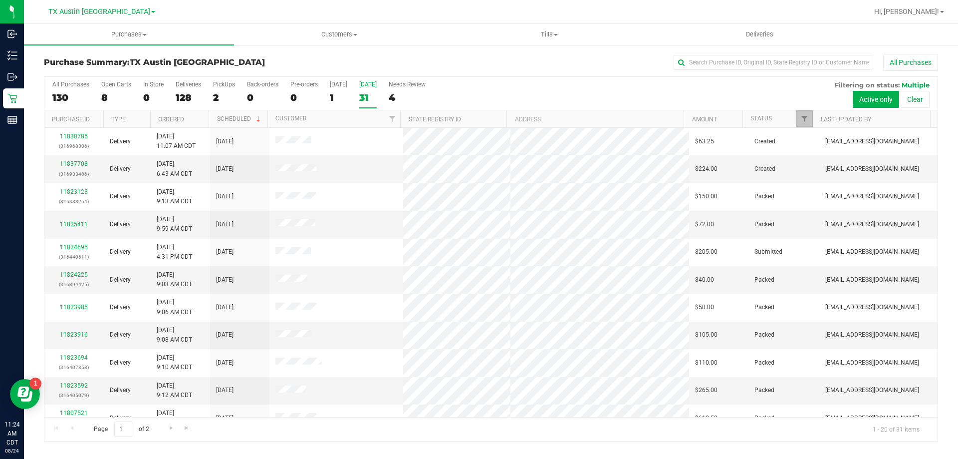
click at [804, 112] on link "Filter" at bounding box center [805, 118] width 16 height 17
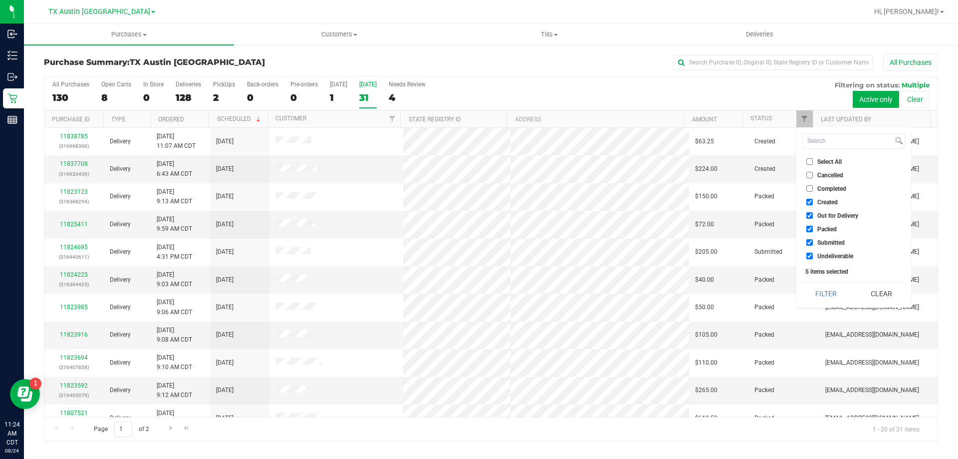
click at [813, 163] on input "Select All" at bounding box center [810, 161] width 6 height 6
checkbox input "true"
click at [810, 161] on input "Select All" at bounding box center [810, 161] width 6 height 6
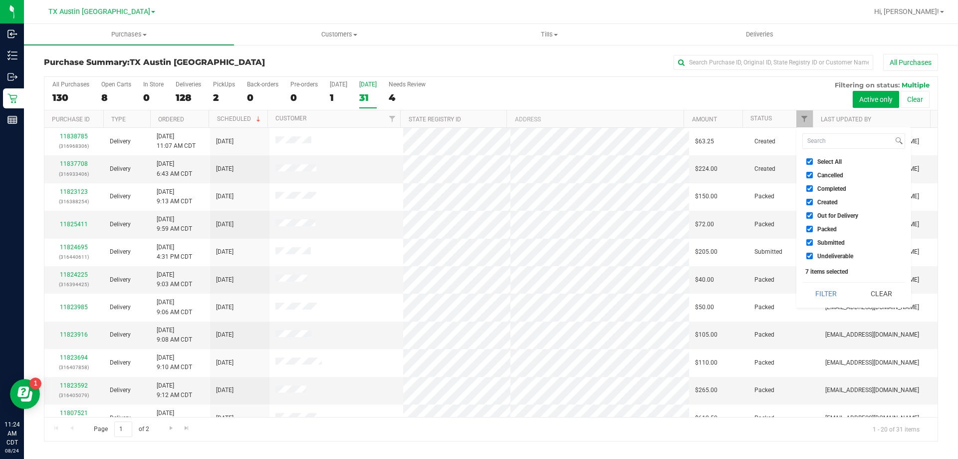
checkbox input "false"
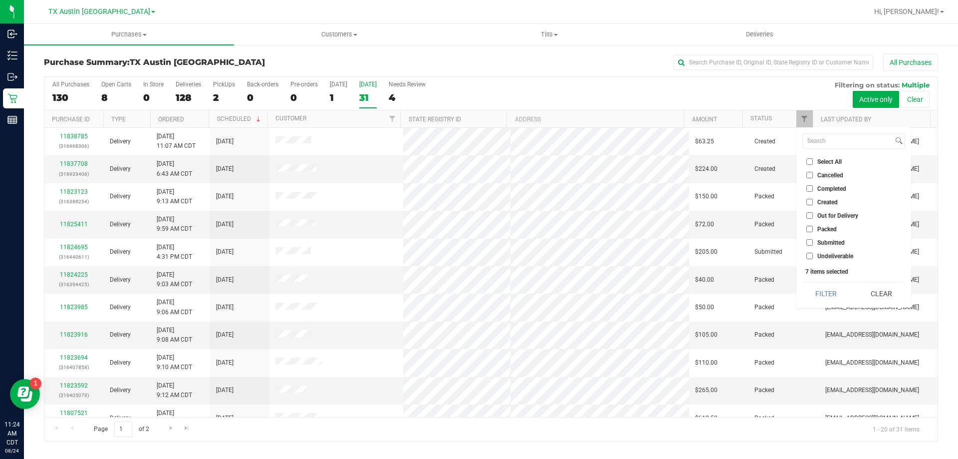
checkbox input "false"
click at [808, 206] on li "Created" at bounding box center [854, 202] width 103 height 10
click at [811, 204] on input "Created" at bounding box center [810, 202] width 6 height 6
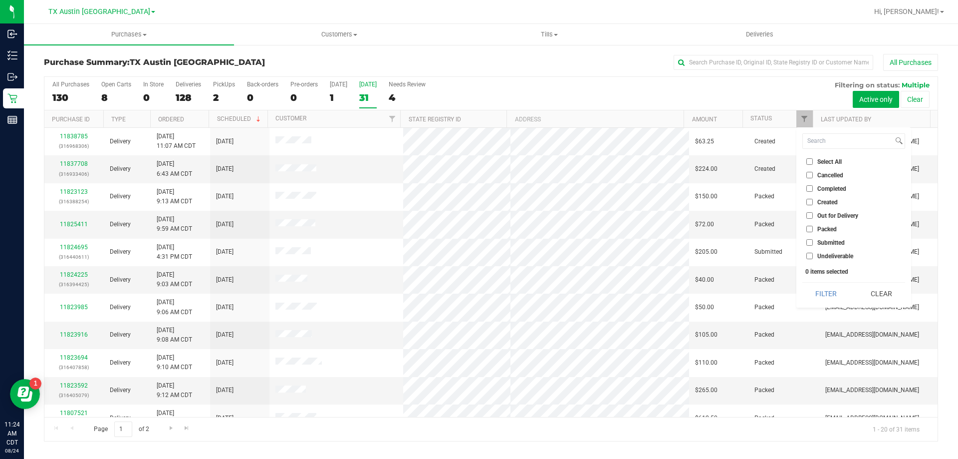
checkbox input "true"
click at [823, 289] on button "Filter" at bounding box center [827, 294] width 48 height 22
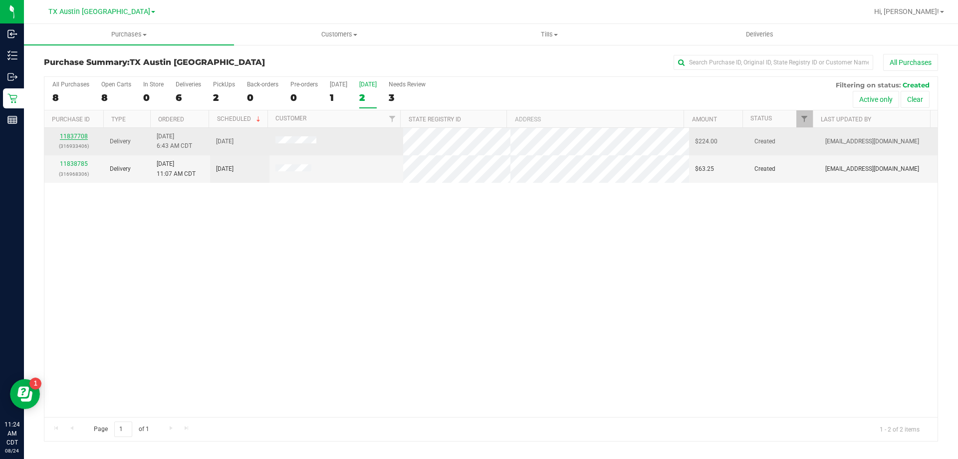
click at [72, 134] on link "11837708" at bounding box center [74, 136] width 28 height 7
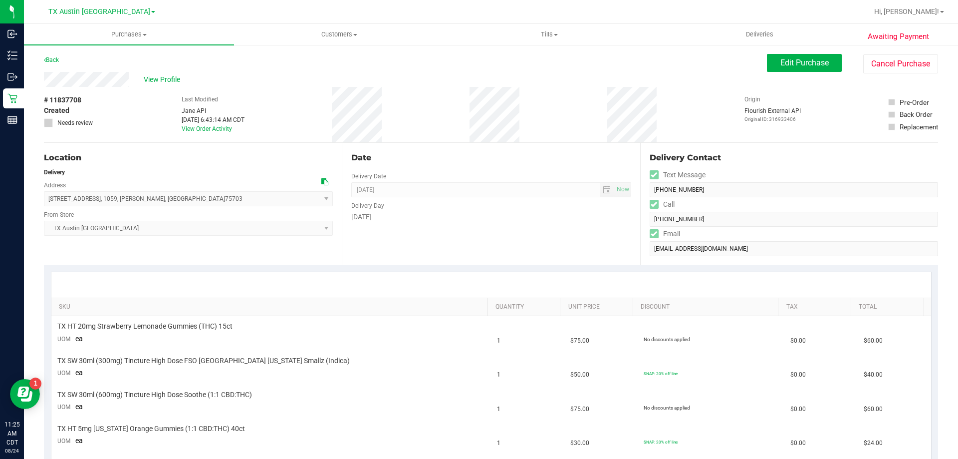
click at [321, 184] on icon at bounding box center [324, 181] width 7 height 7
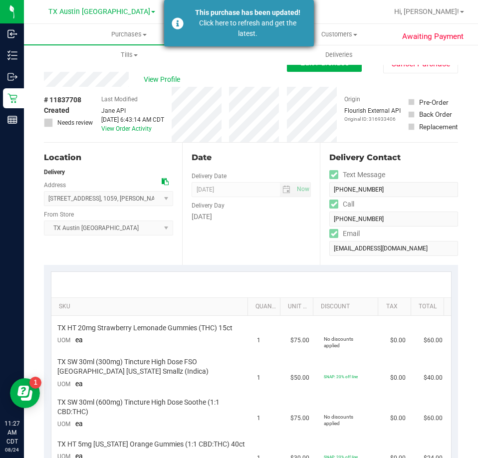
click at [261, 18] on div "Click here to refresh and get the latest." at bounding box center [247, 28] width 117 height 21
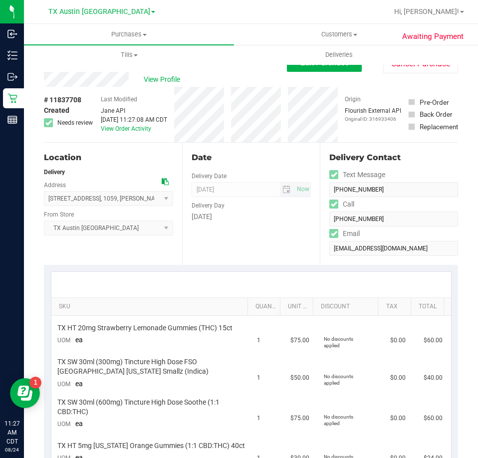
type textarea "[DATE] 08:00-17:00 -- Message: -- Phone:[PHONE_NUMBER] -- Payment Method:CANPAY…"
click at [151, 76] on span "View Profile" at bounding box center [164, 79] width 40 height 10
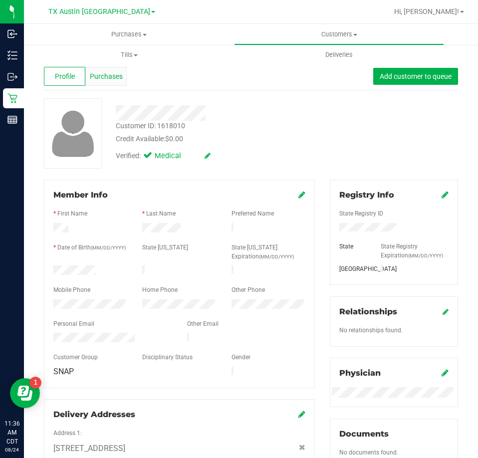
click at [103, 85] on div "Purchases" at bounding box center [105, 76] width 41 height 19
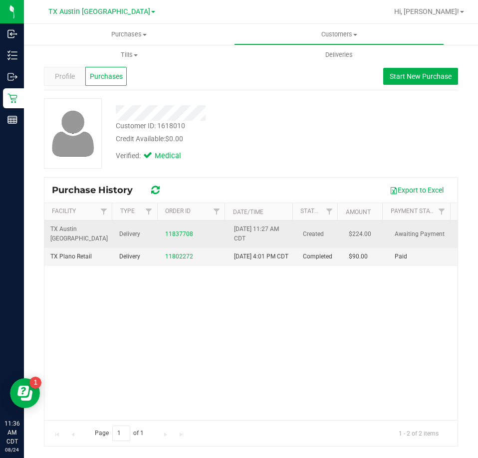
click at [170, 241] on td "11837708" at bounding box center [193, 234] width 69 height 27
click at [173, 236] on link "11837708" at bounding box center [179, 234] width 28 height 7
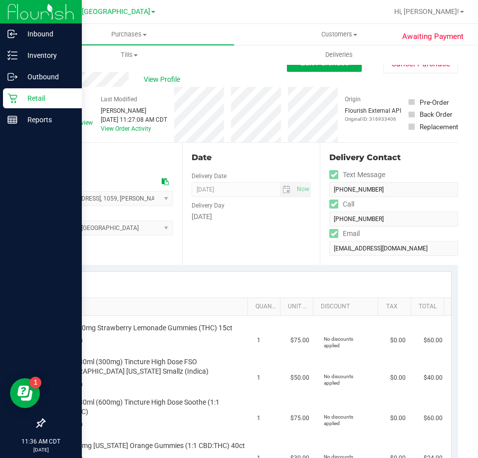
click at [21, 102] on p "Retail" at bounding box center [47, 98] width 60 height 12
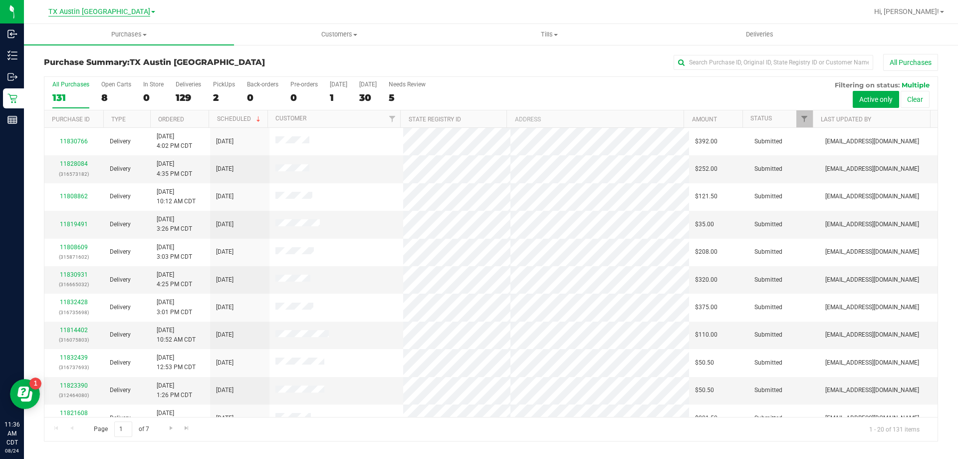
click at [108, 9] on span "TX Austin DC" at bounding box center [99, 11] width 102 height 9
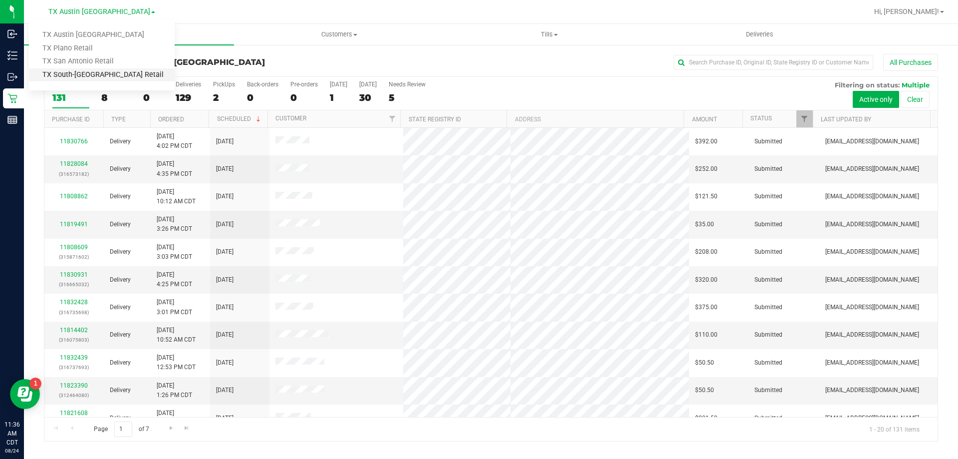
click at [81, 79] on link "TX South-[GEOGRAPHIC_DATA] Retail" at bounding box center [102, 74] width 146 height 13
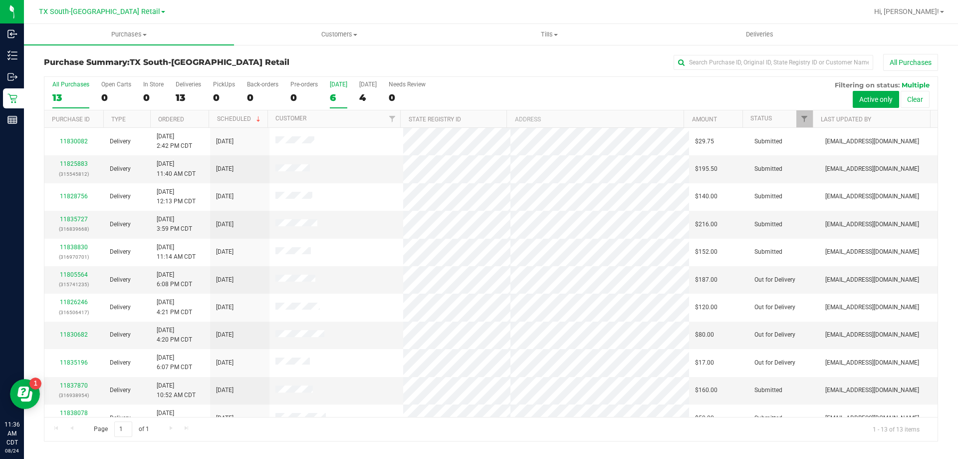
click at [340, 100] on div "6" at bounding box center [338, 97] width 17 height 11
click at [0, 0] on input "Today 6" at bounding box center [0, 0] width 0 height 0
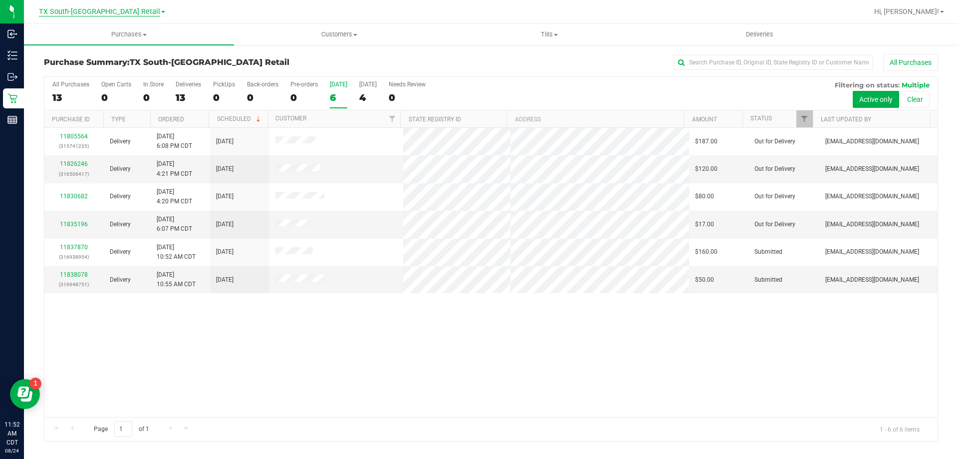
click at [110, 11] on span "TX South-[GEOGRAPHIC_DATA] Retail" at bounding box center [99, 11] width 121 height 9
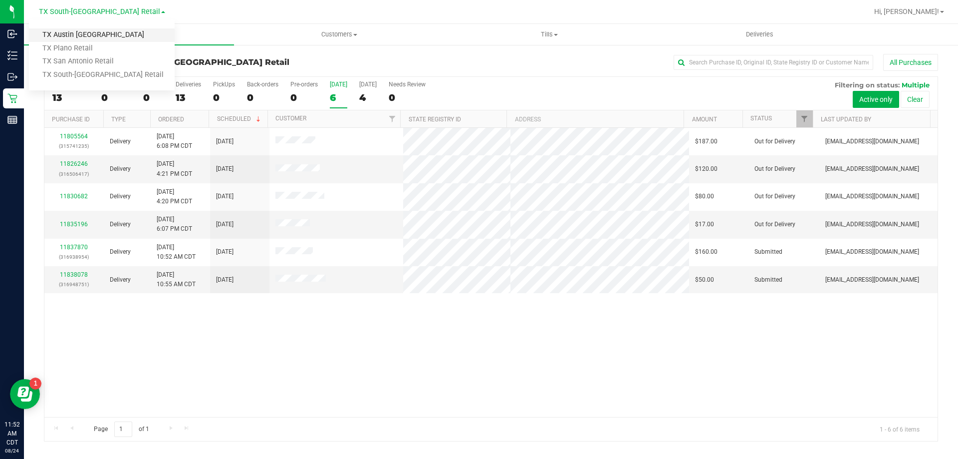
click at [85, 35] on link "TX Austin DC" at bounding box center [102, 34] width 146 height 13
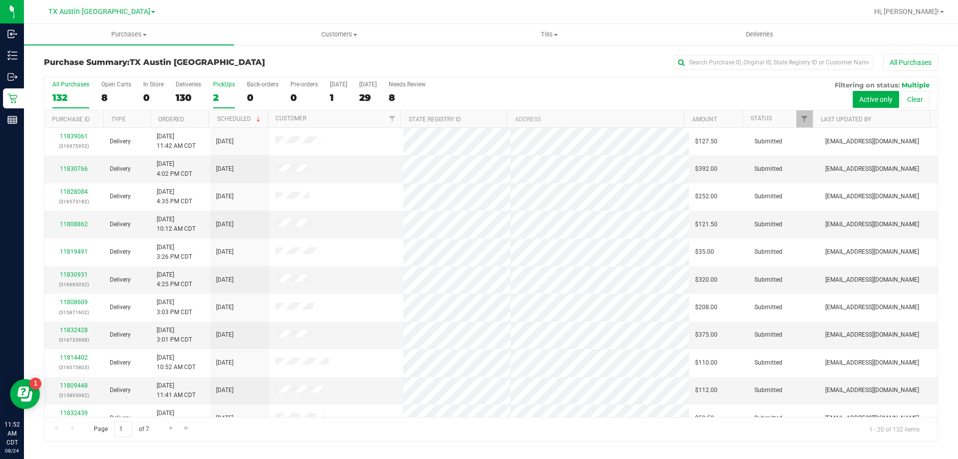
click at [221, 97] on div "2" at bounding box center [224, 97] width 22 height 11
click at [0, 0] on input "PickUps 2" at bounding box center [0, 0] width 0 height 0
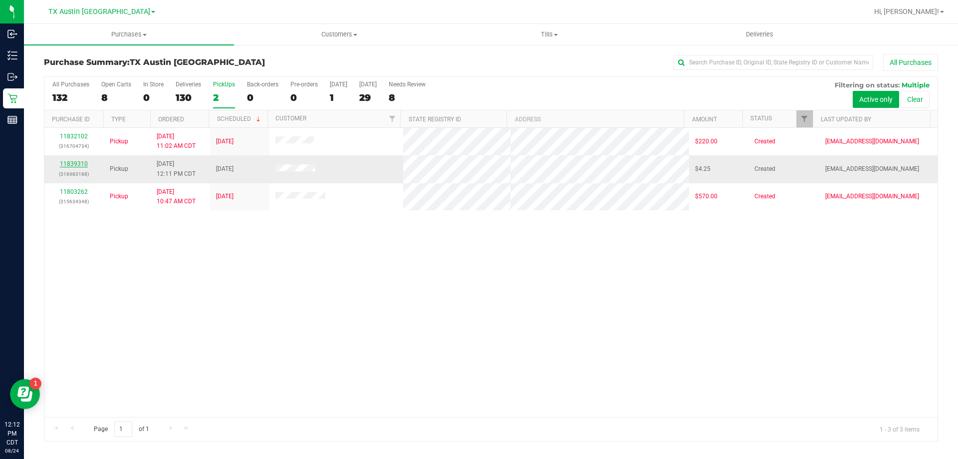
click at [74, 164] on link "11839310" at bounding box center [74, 163] width 28 height 7
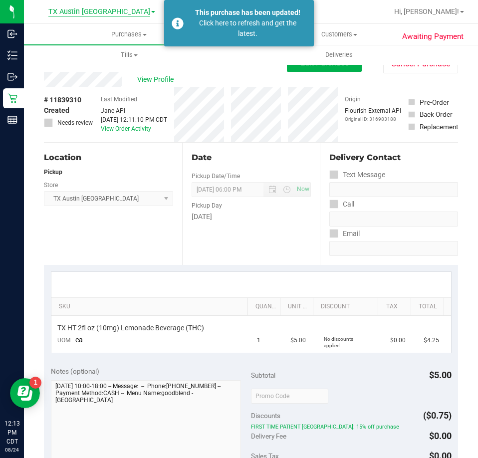
click at [97, 15] on span "TX Austin DC" at bounding box center [99, 11] width 102 height 9
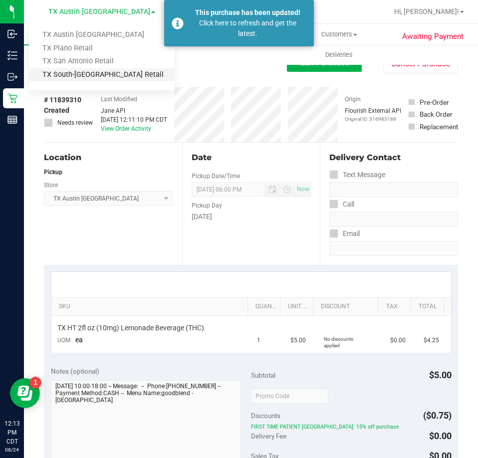
click at [91, 72] on link "TX South-[GEOGRAPHIC_DATA] Retail" at bounding box center [102, 74] width 146 height 13
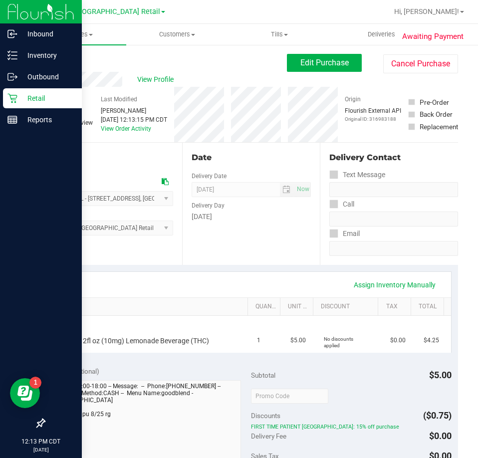
click at [21, 98] on p "Retail" at bounding box center [47, 98] width 60 height 12
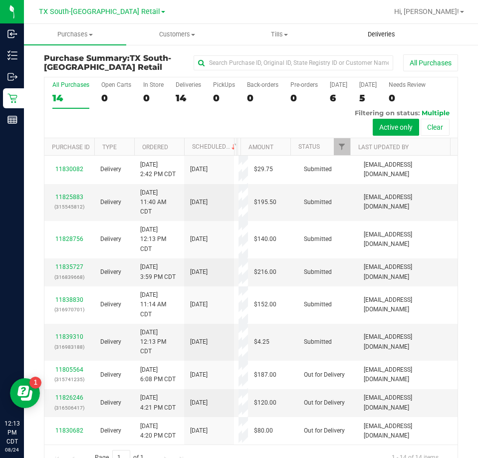
click at [384, 41] on uib-tab-heading "Deliveries" at bounding box center [381, 34] width 101 height 20
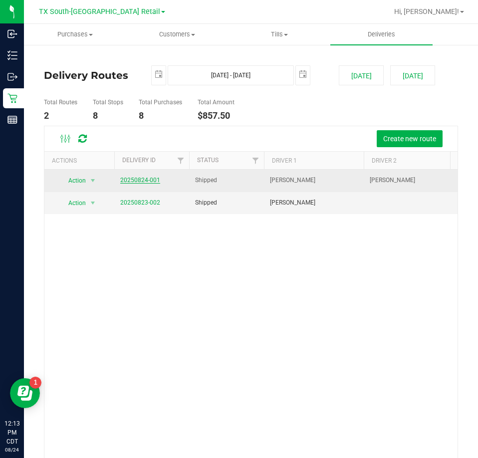
click at [135, 177] on link "20250824-001" at bounding box center [140, 180] width 40 height 7
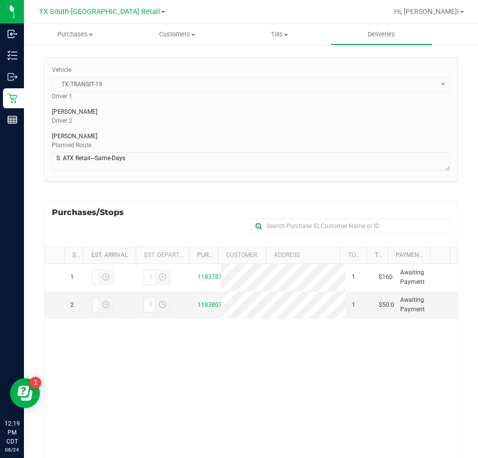
scroll to position [100, 0]
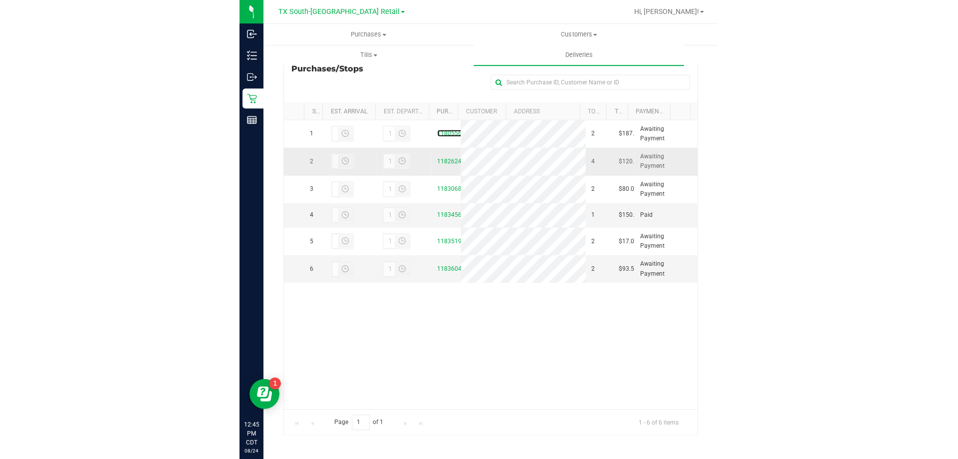
scroll to position [198, 0]
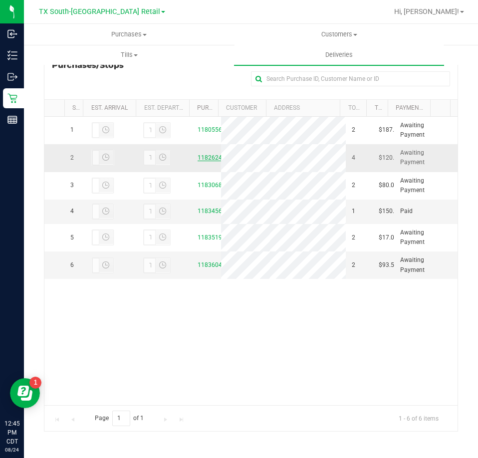
click at [204, 161] on link "11826246" at bounding box center [212, 157] width 28 height 7
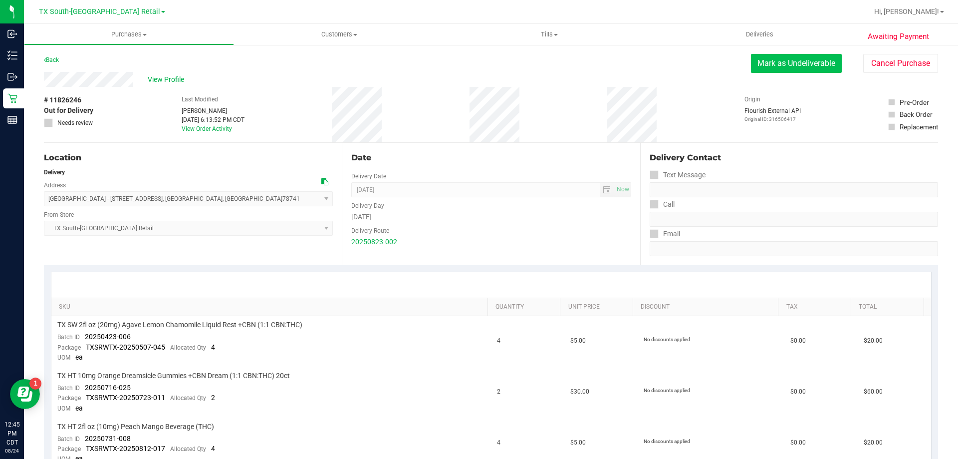
click at [478, 66] on button "Mark as Undeliverable" at bounding box center [796, 63] width 91 height 19
click at [478, 69] on button "Mark as Packed" at bounding box center [804, 63] width 75 height 19
click at [478, 64] on button "Send Back to Created" at bounding box center [798, 63] width 88 height 19
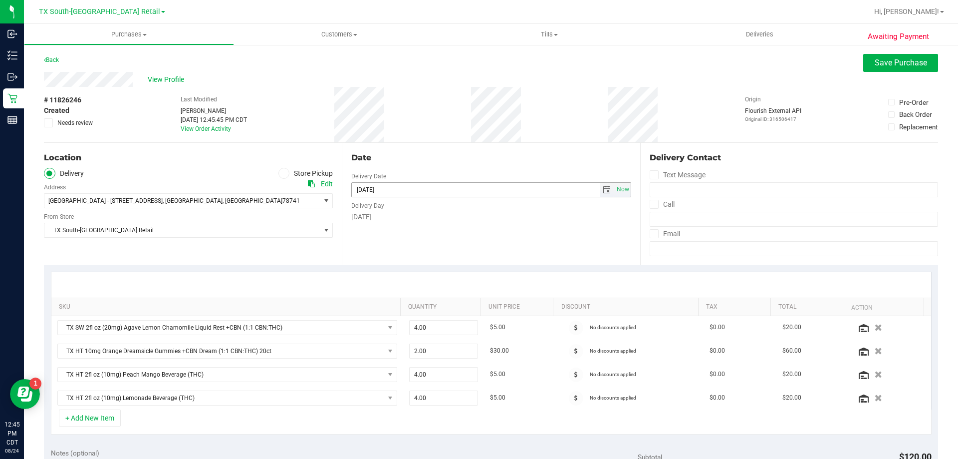
click at [478, 194] on span "select" at bounding box center [607, 190] width 14 height 14
click at [376, 311] on link "25" at bounding box center [372, 305] width 14 height 15
type input "08/25/2025"
click at [478, 68] on button "Save Purchase" at bounding box center [901, 63] width 75 height 18
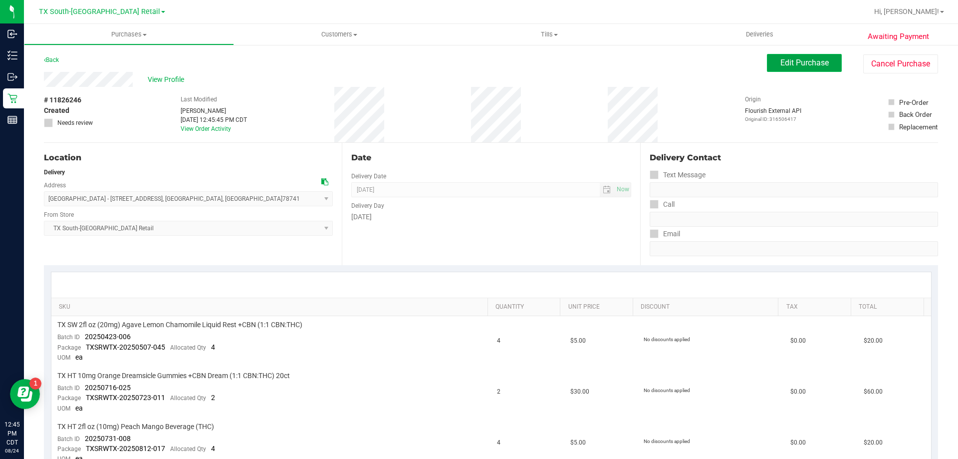
click at [478, 70] on button "Edit Purchase" at bounding box center [804, 63] width 75 height 18
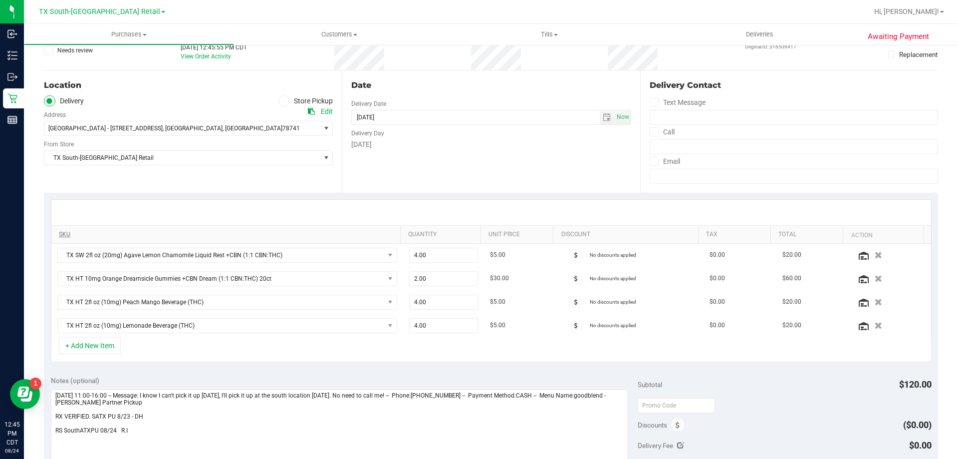
scroll to position [150, 0]
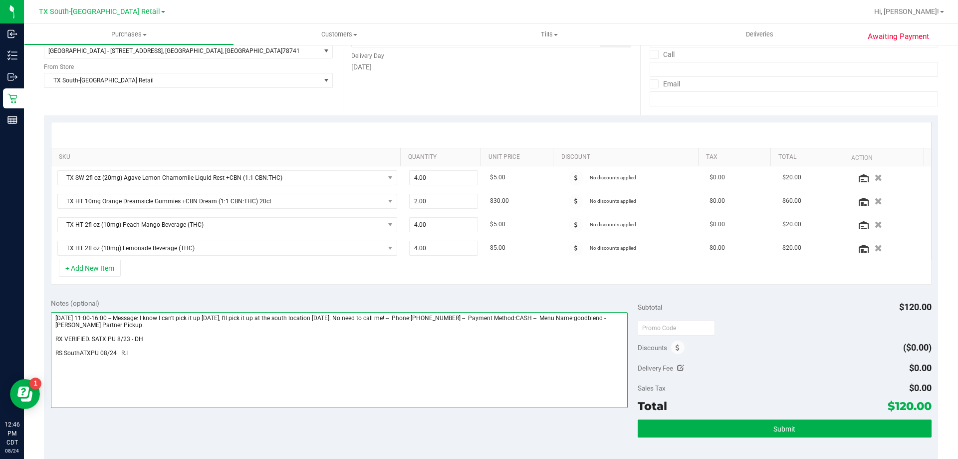
click at [146, 358] on textarea at bounding box center [340, 360] width 578 height 96
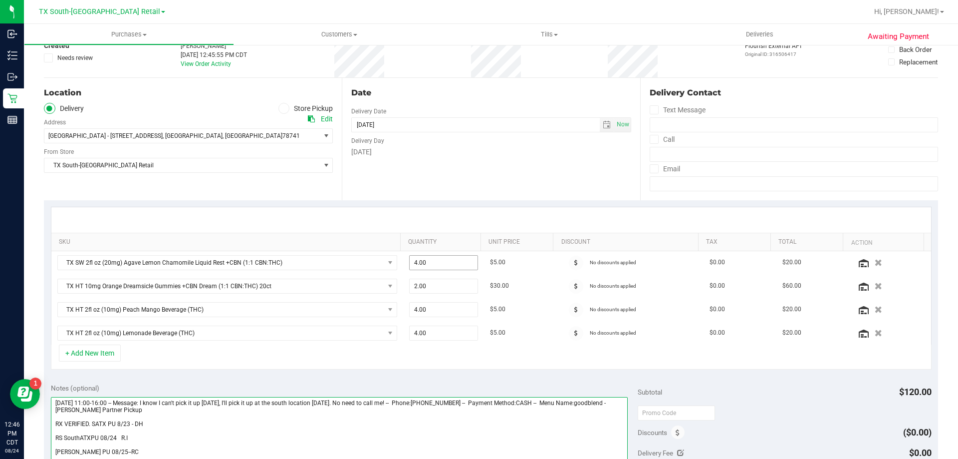
scroll to position [0, 0]
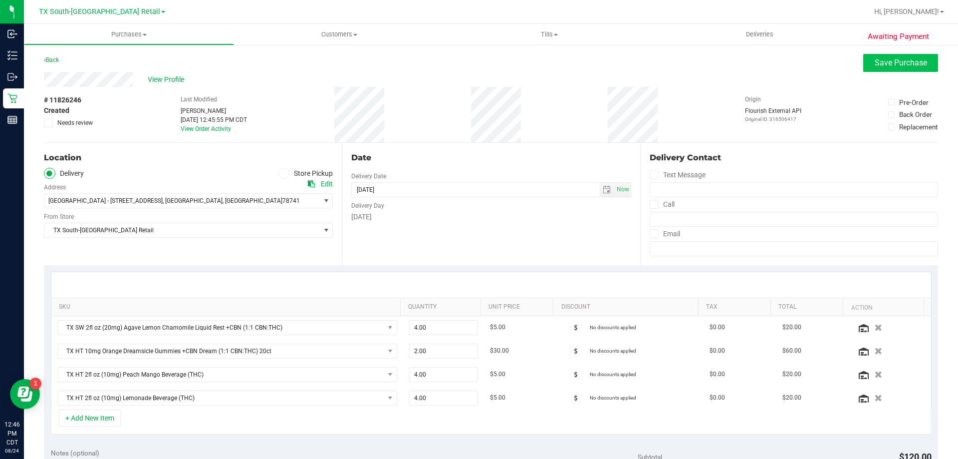
type textarea "Friday 08/22/2025 11:00-16:00 -- Message: I know I can't pick it up this Friday…"
click at [478, 60] on span "Save Purchase" at bounding box center [901, 62] width 52 height 9
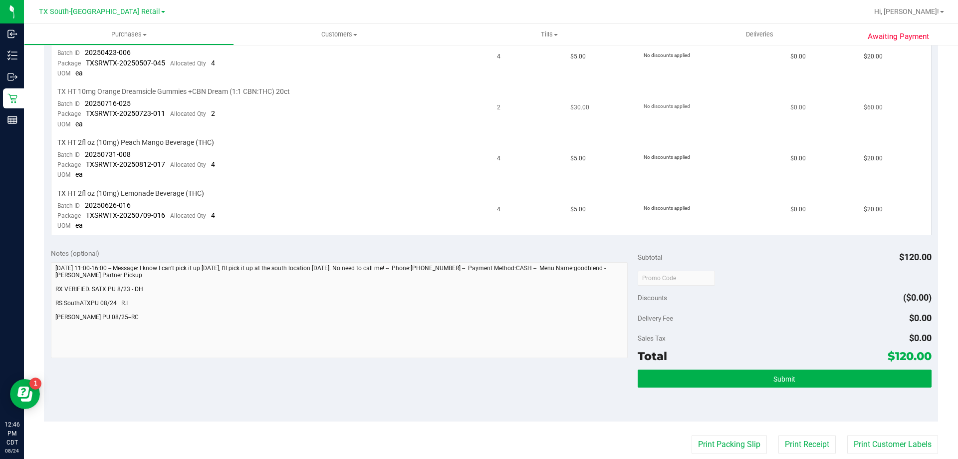
scroll to position [349, 0]
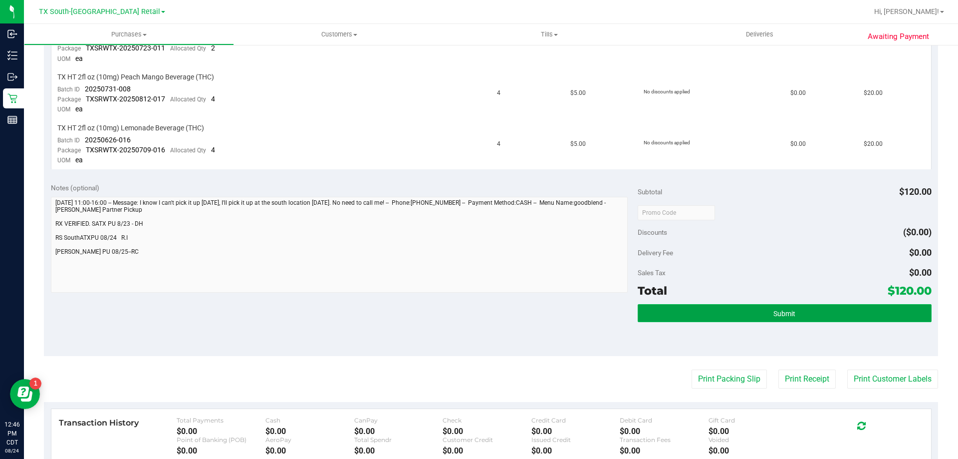
click at [478, 310] on button "Submit" at bounding box center [784, 313] width 293 height 18
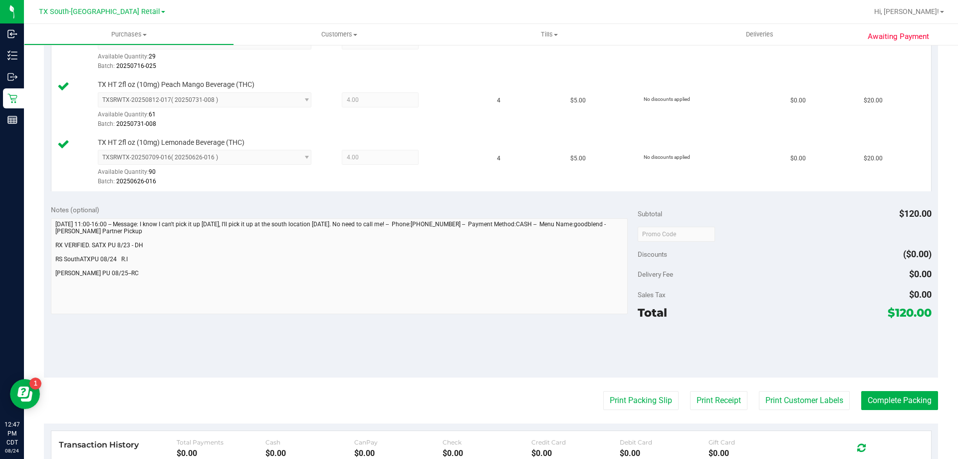
scroll to position [399, 0]
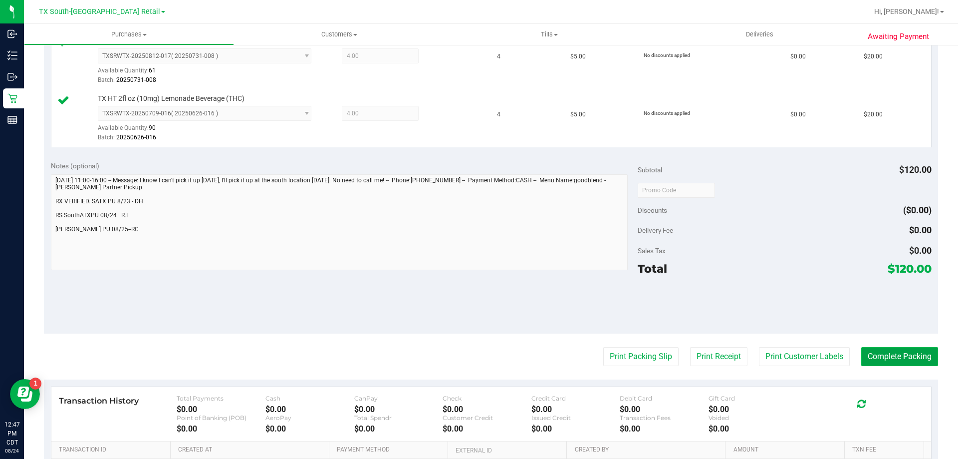
click at [478, 355] on button "Complete Packing" at bounding box center [900, 356] width 77 height 19
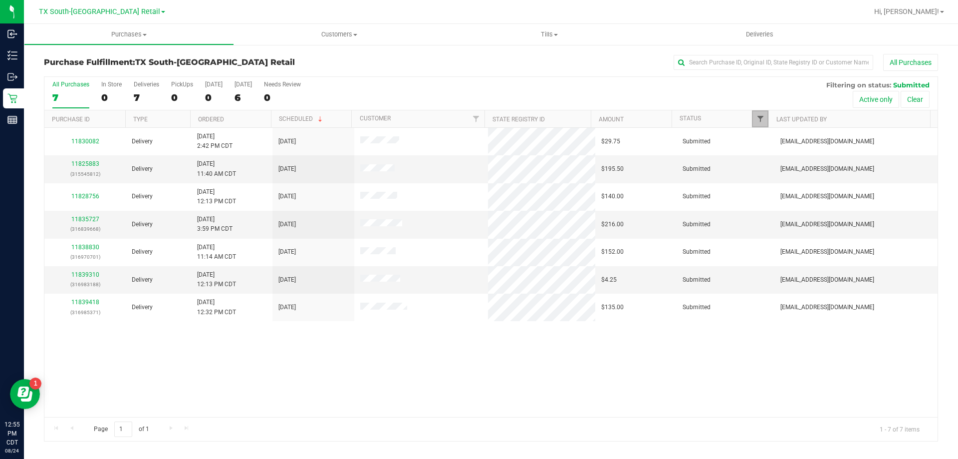
click at [478, 119] on span "Filter" at bounding box center [761, 119] width 8 height 8
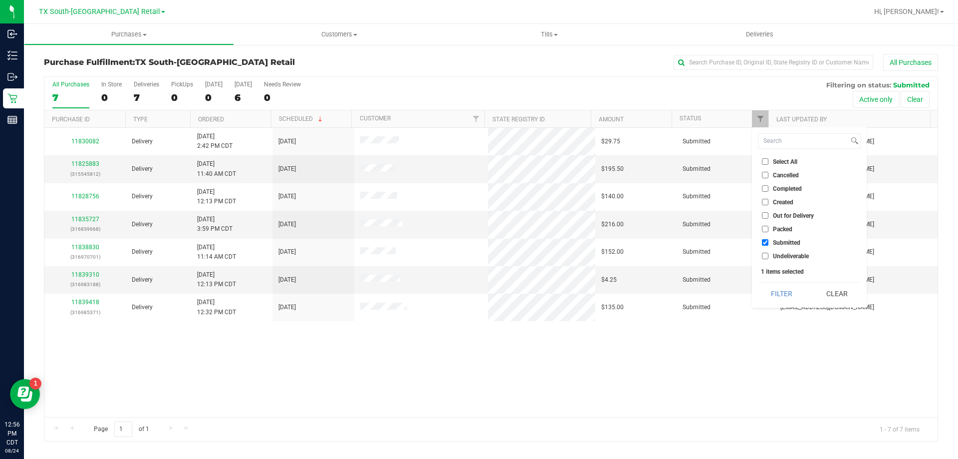
click at [478, 232] on input "Packed" at bounding box center [765, 229] width 6 height 6
checkbox input "true"
click at [478, 289] on button "Filter" at bounding box center [782, 294] width 48 height 22
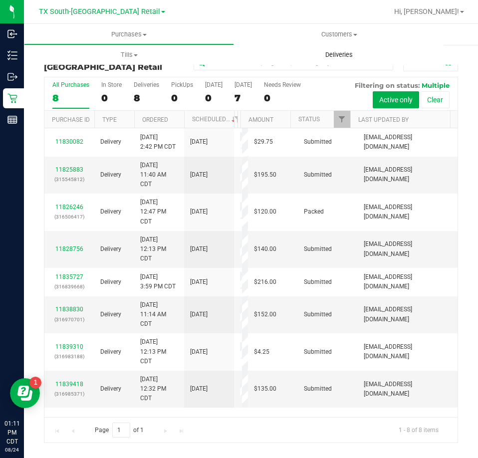
click at [325, 57] on span "Deliveries" at bounding box center [339, 54] width 54 height 9
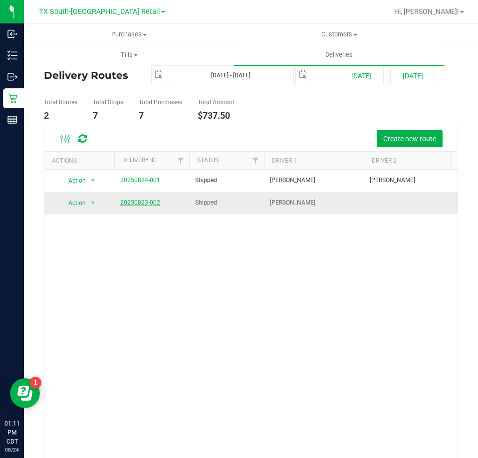
click at [144, 201] on link "20250823-002" at bounding box center [140, 202] width 40 height 7
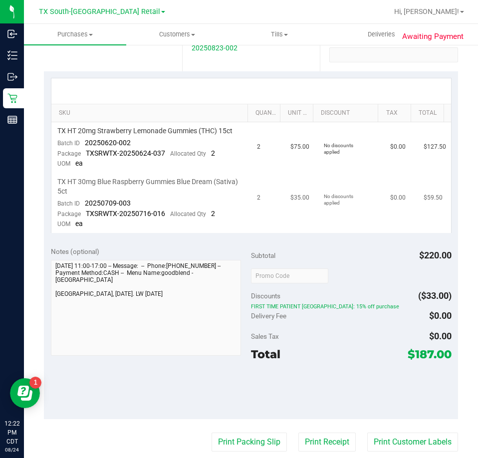
scroll to position [200, 0]
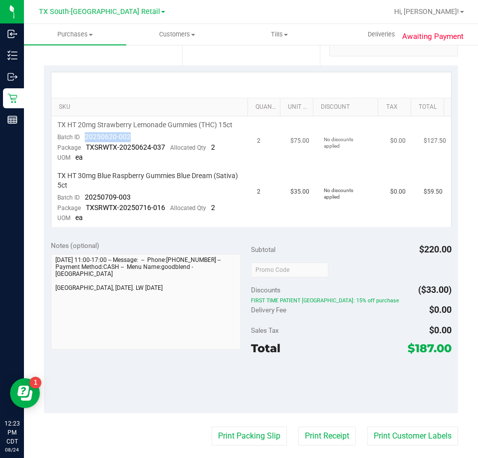
drag, startPoint x: 128, startPoint y: 134, endPoint x: 84, endPoint y: 139, distance: 44.2
click at [82, 139] on td "TX HT 20mg Strawberry Lemonade Gummies (THC) 15ct Batch ID 20250620-002 Package…" at bounding box center [151, 141] width 200 height 51
drag, startPoint x: 130, startPoint y: 198, endPoint x: 83, endPoint y: 199, distance: 47.4
click at [83, 199] on td "TX HT 30mg Blue Raspberry Gummies Blue Dream (Sativa) 5ct Batch ID 20250709-003…" at bounding box center [151, 197] width 200 height 60
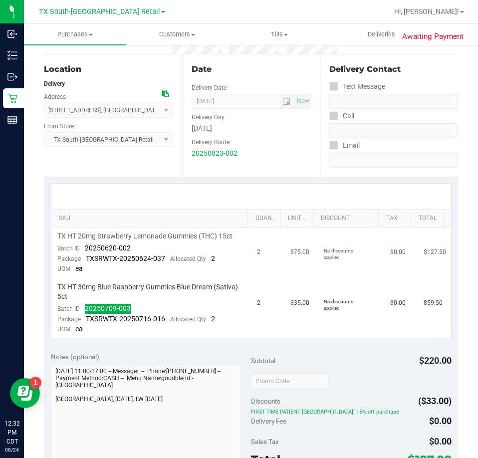
scroll to position [0, 0]
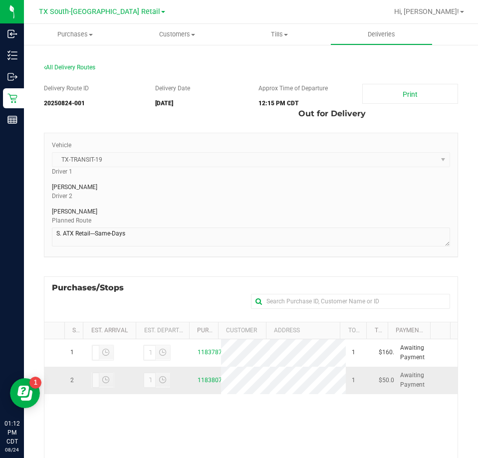
scroll to position [100, 0]
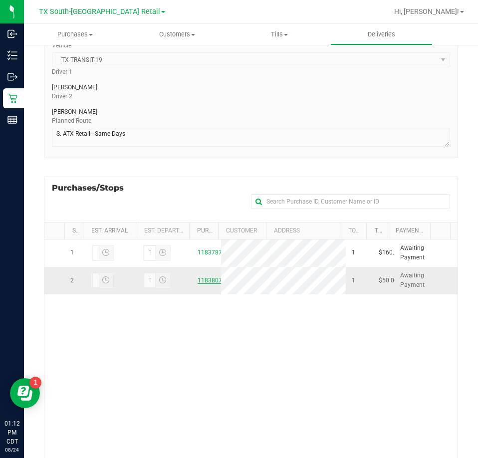
click at [200, 284] on link "11838078" at bounding box center [212, 280] width 28 height 7
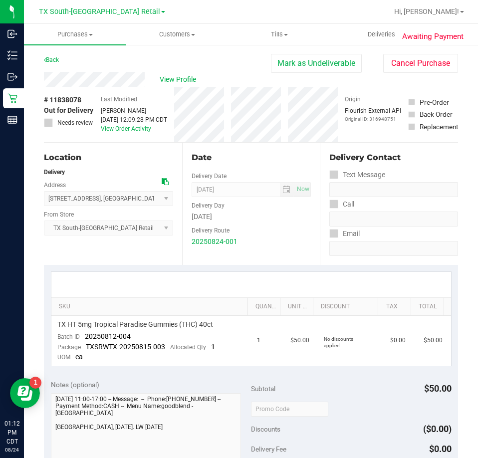
click at [151, 78] on div "View Profile" at bounding box center [157, 79] width 227 height 15
click at [89, 81] on div "View Profile" at bounding box center [157, 79] width 227 height 15
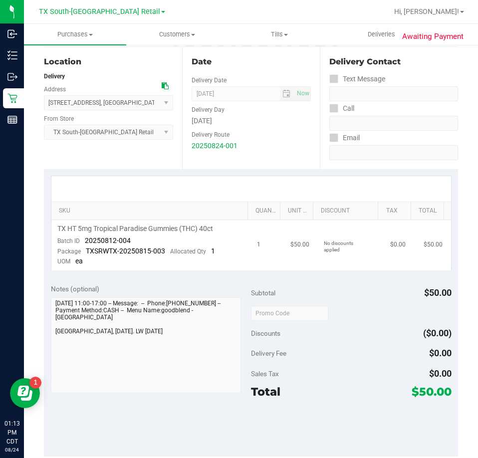
scroll to position [100, 0]
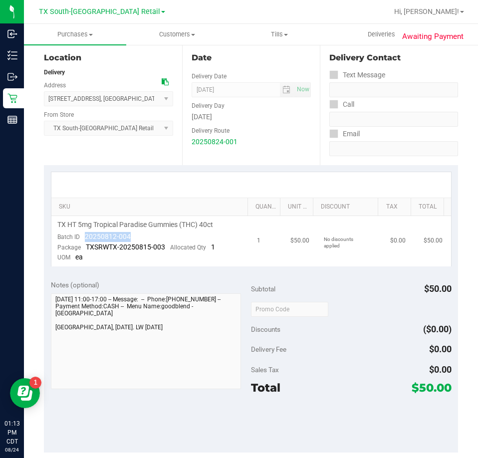
drag, startPoint x: 129, startPoint y: 233, endPoint x: 84, endPoint y: 240, distance: 44.9
click at [85, 240] on span "20250812-004" at bounding box center [108, 237] width 46 height 8
